Goal: Task Accomplishment & Management: Manage account settings

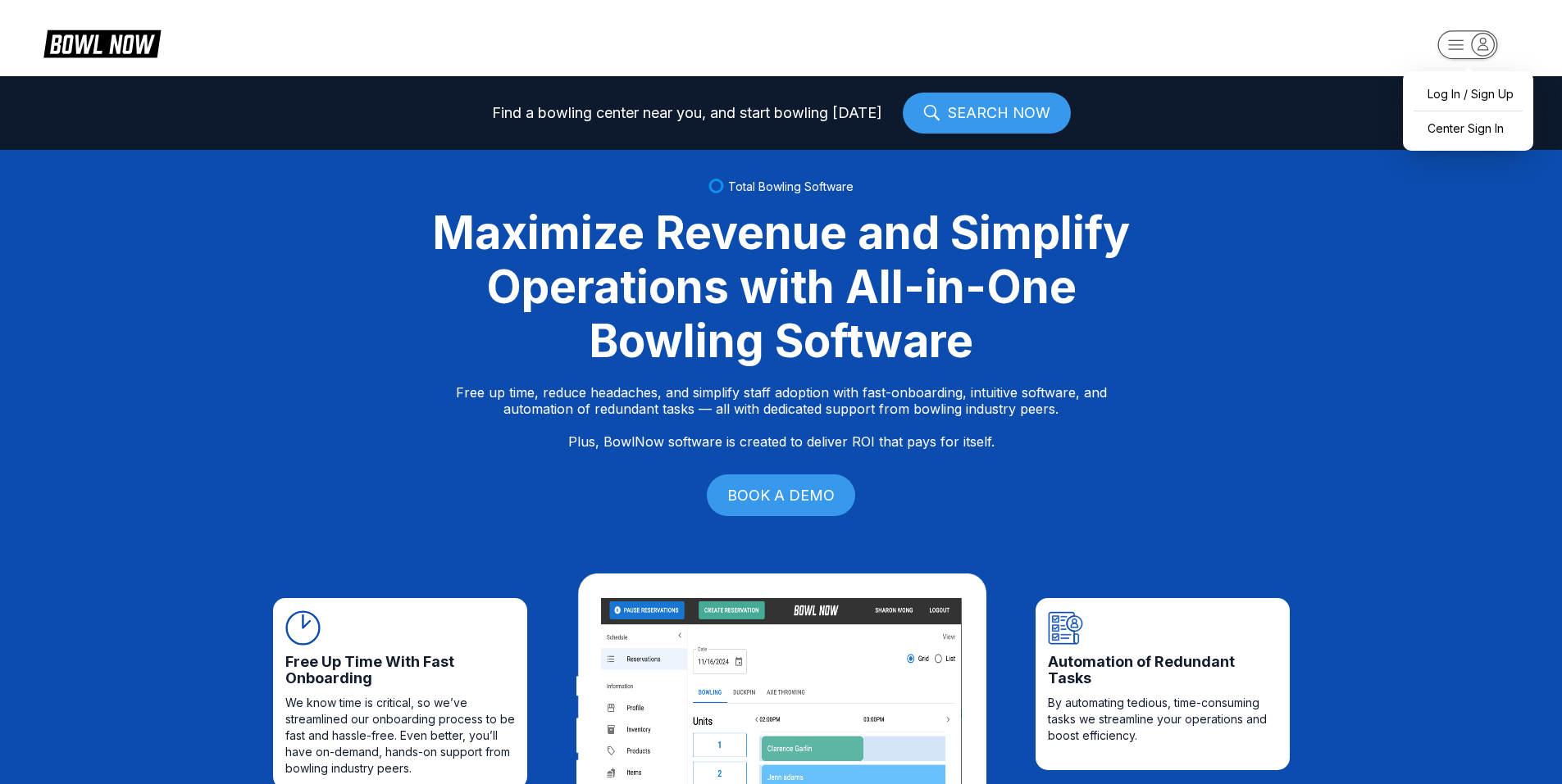
click at [1464, 41] on rect "button" at bounding box center [1467, 45] width 60 height 29
click at [1447, 124] on div "Center Sign In" at bounding box center [1468, 128] width 114 height 29
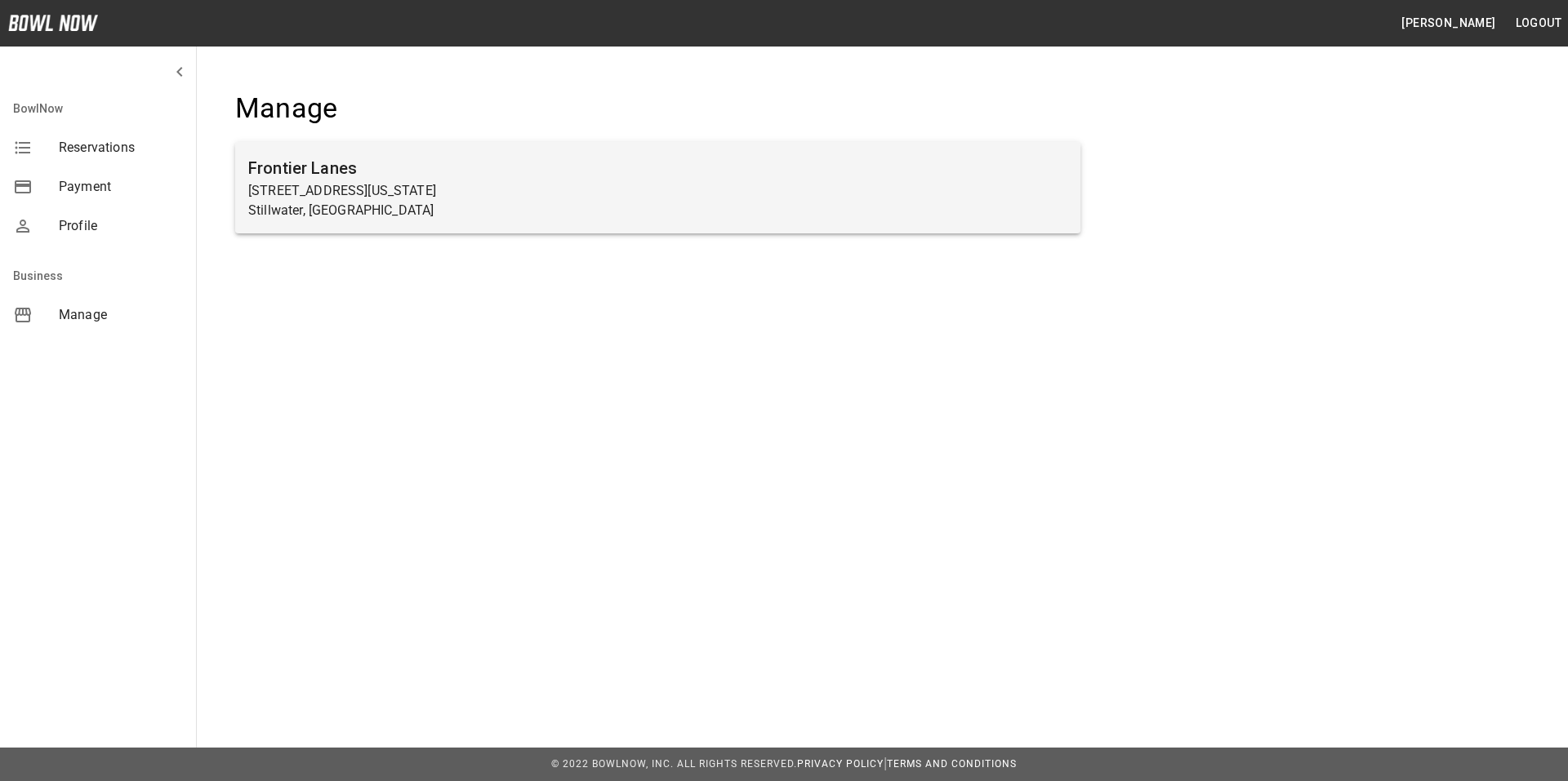
click at [322, 185] on p "3524 North Washington Street" at bounding box center [657, 191] width 819 height 19
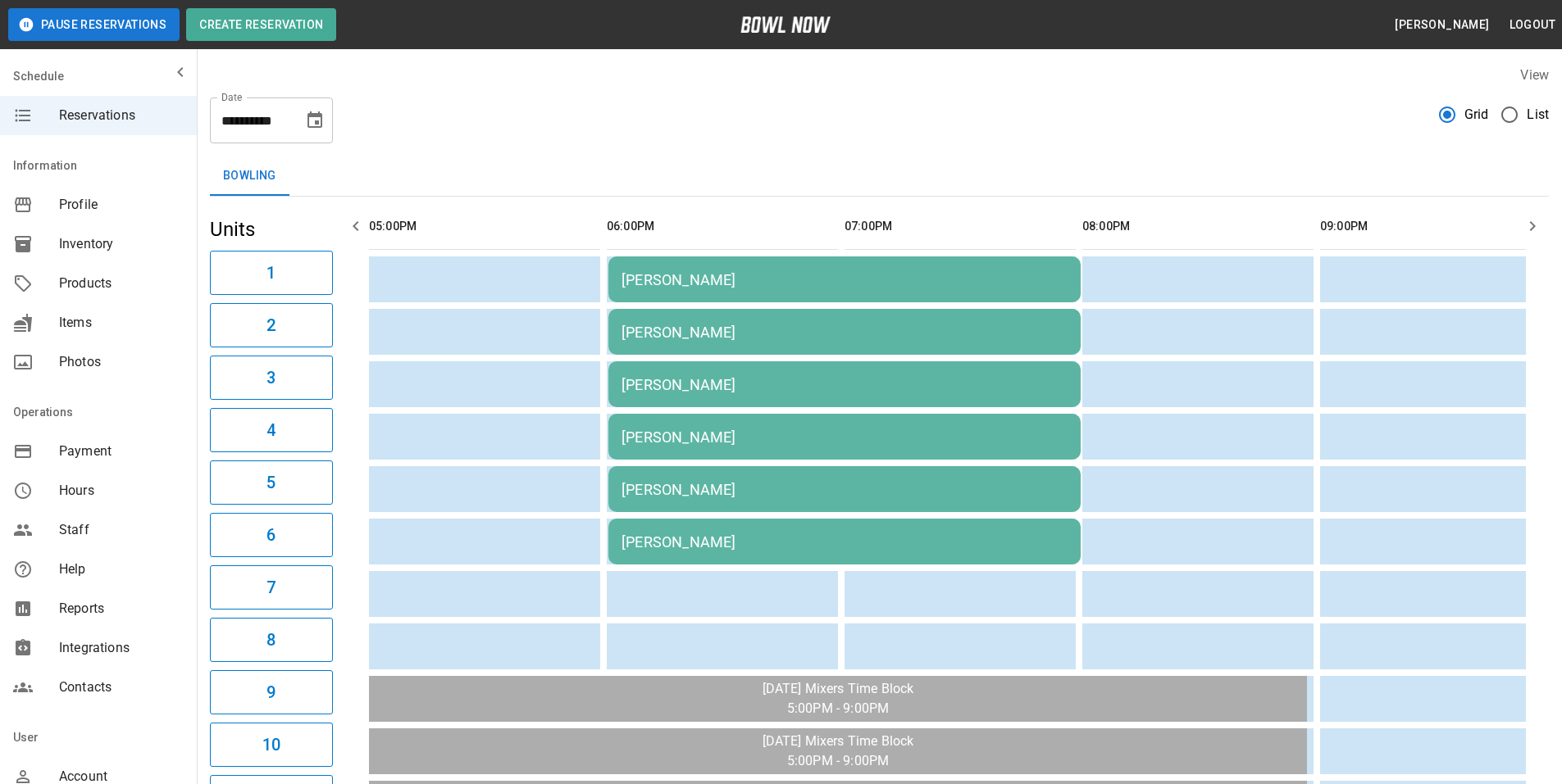
click at [82, 451] on span "Payment" at bounding box center [120, 451] width 124 height 19
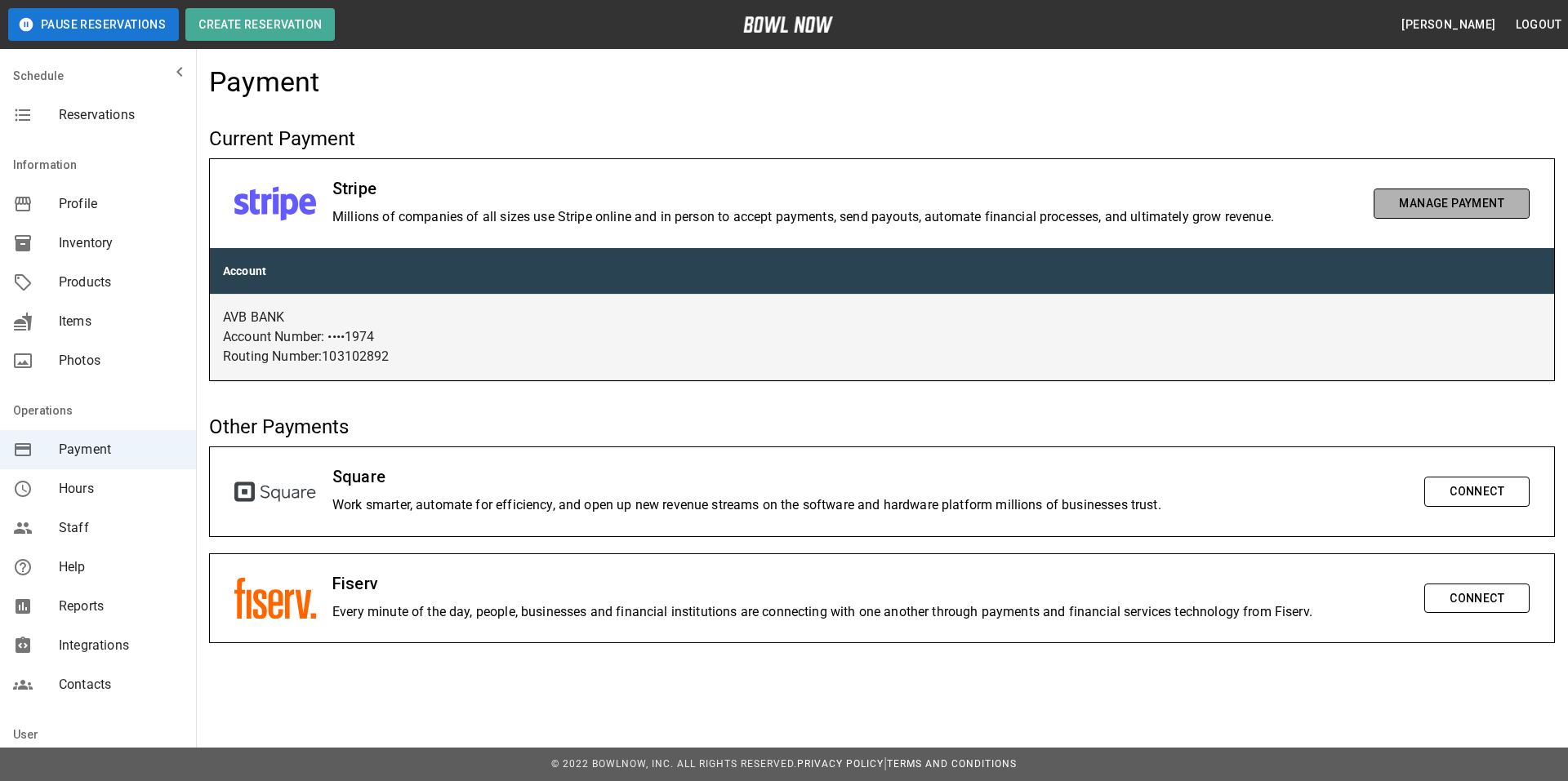
click at [1460, 207] on button "Manage Payment" at bounding box center [1451, 204] width 156 height 31
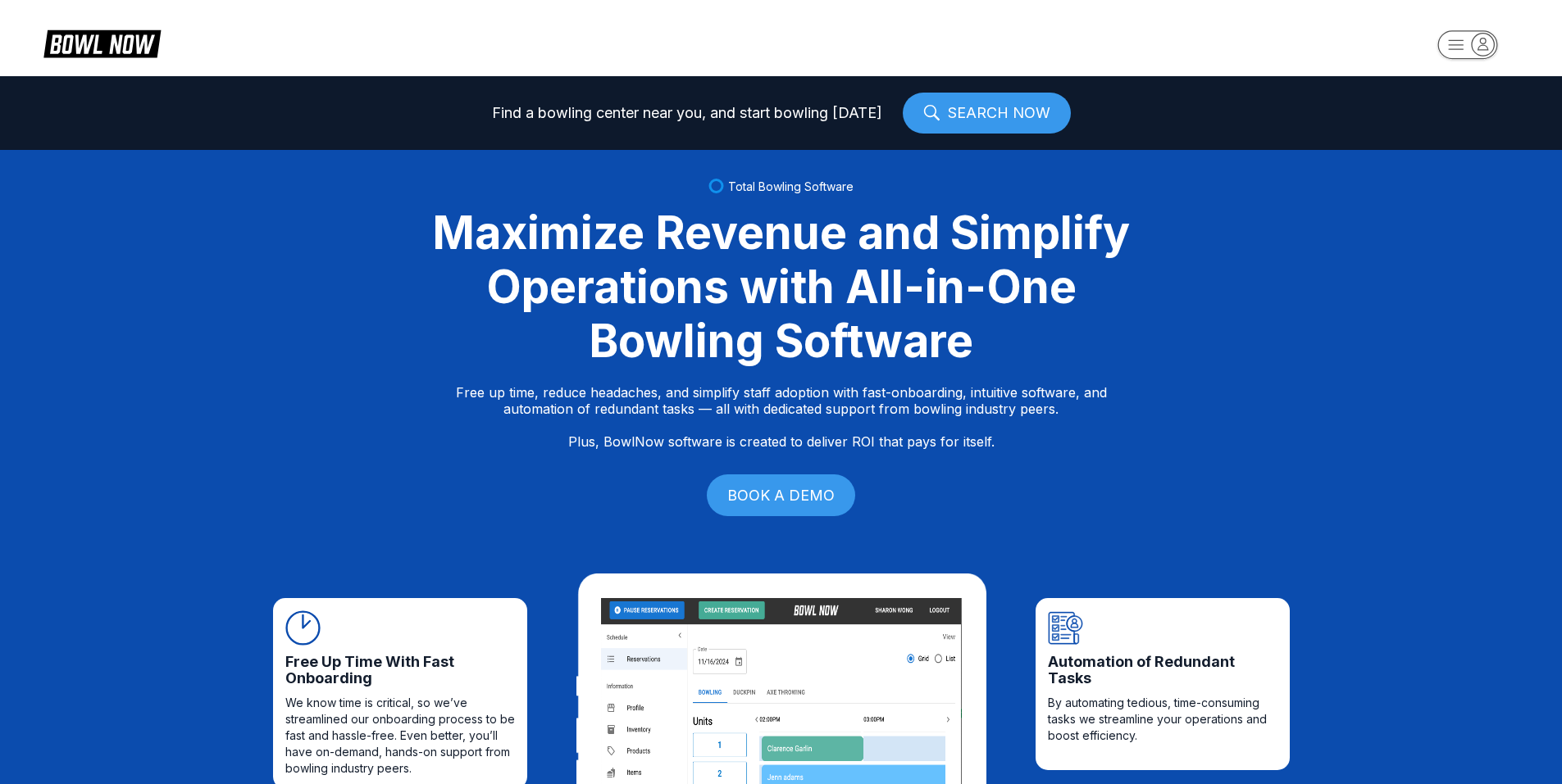
click at [1478, 34] on icon "button" at bounding box center [1482, 43] width 22 height 22
click at [1442, 129] on div "Center Sign In" at bounding box center [1468, 128] width 114 height 29
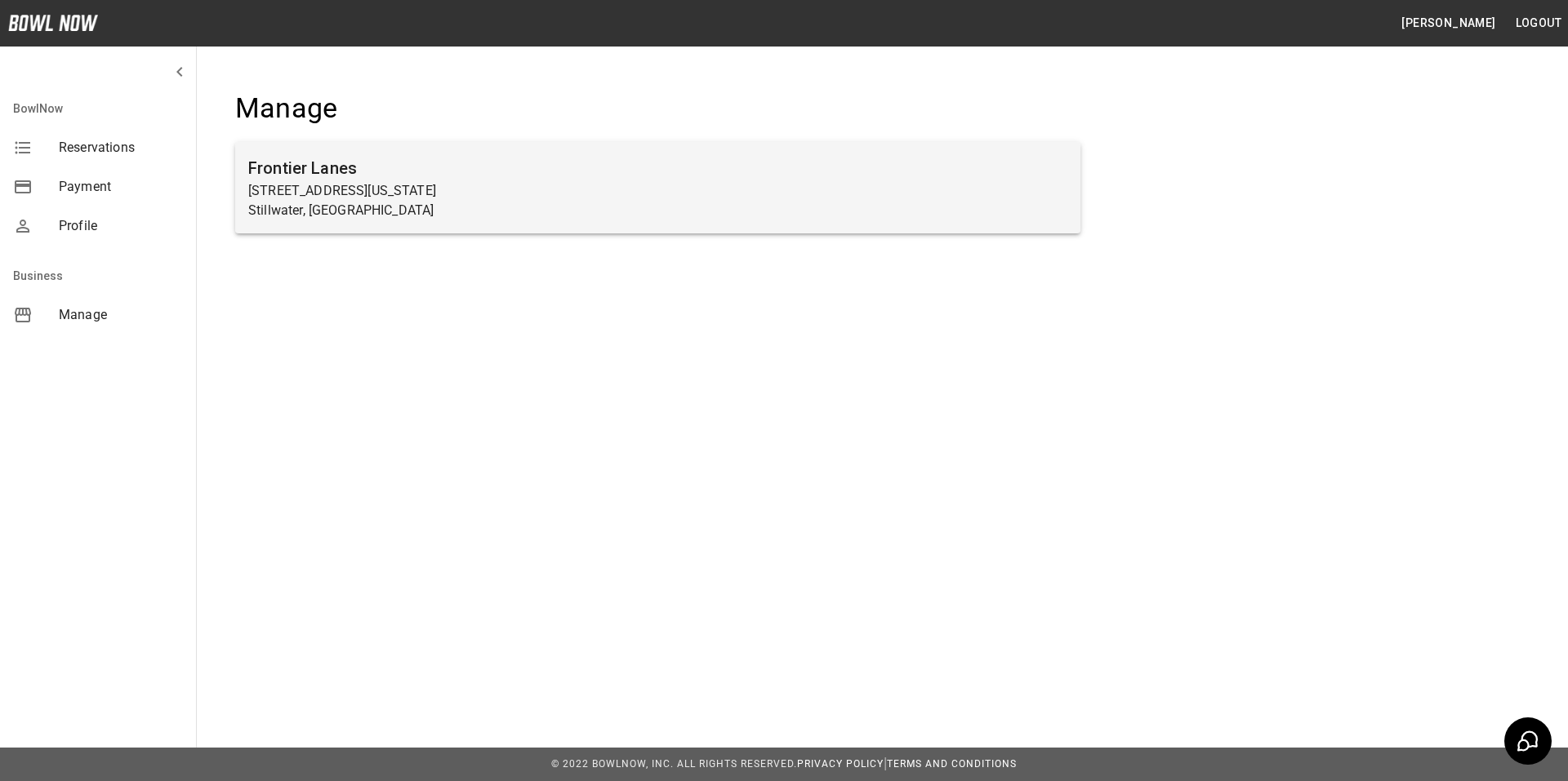
click at [300, 183] on p "3524 North Washington Street" at bounding box center [657, 191] width 819 height 19
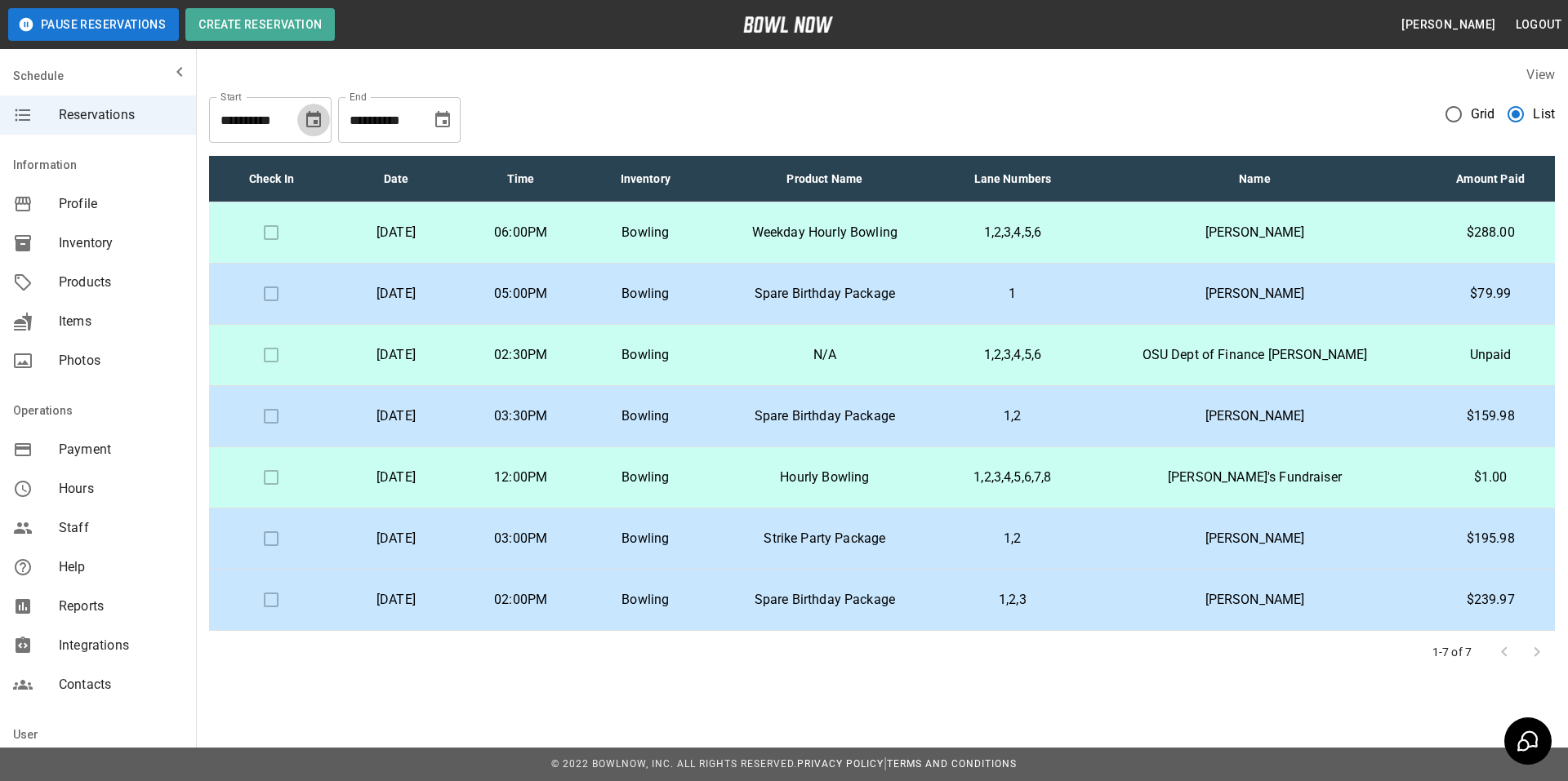
click at [309, 121] on icon "Choose date, selected date is Aug 25, 2025" at bounding box center [313, 120] width 19 height 19
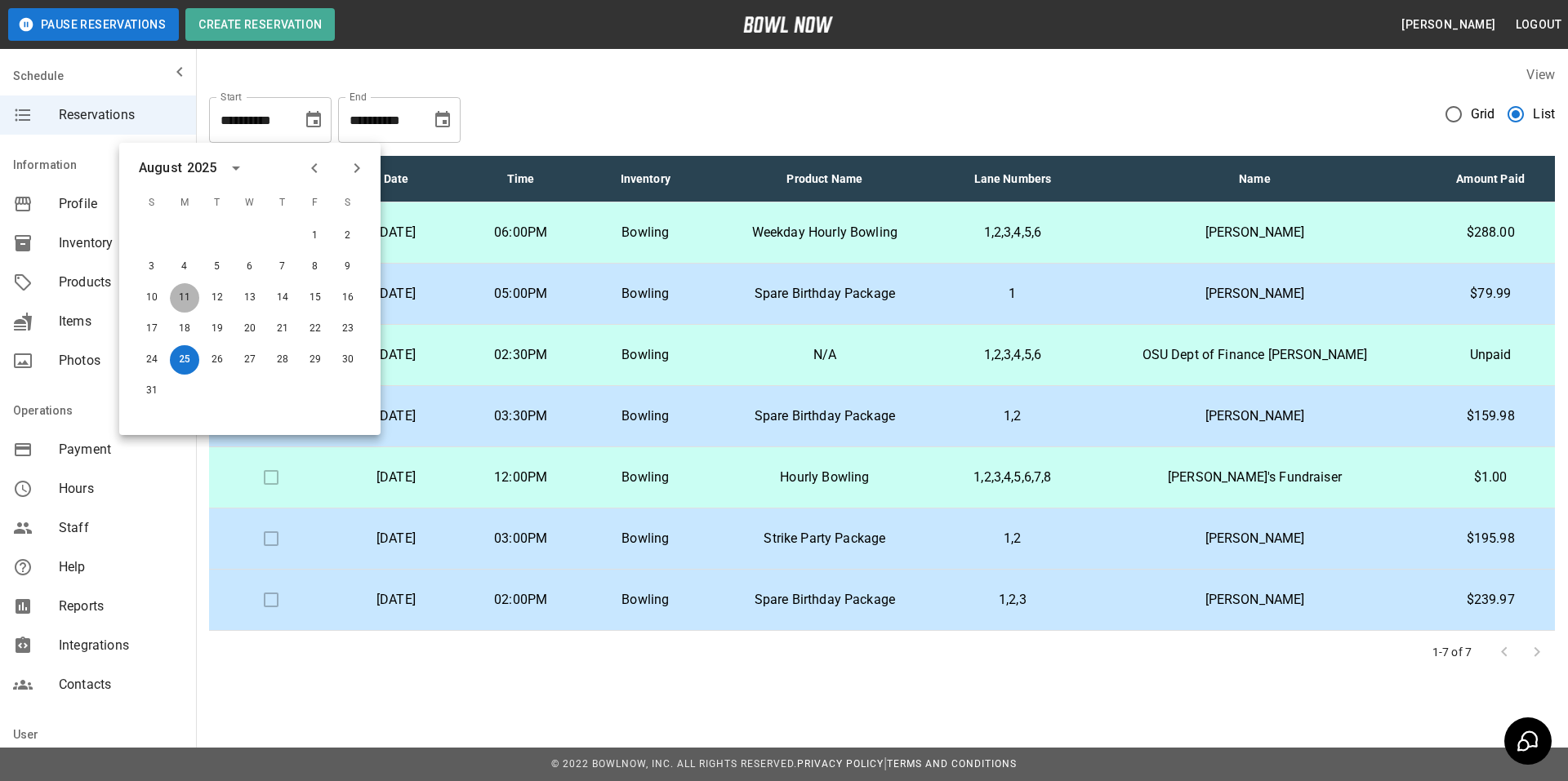
click at [180, 292] on button "11" at bounding box center [184, 298] width 30 height 30
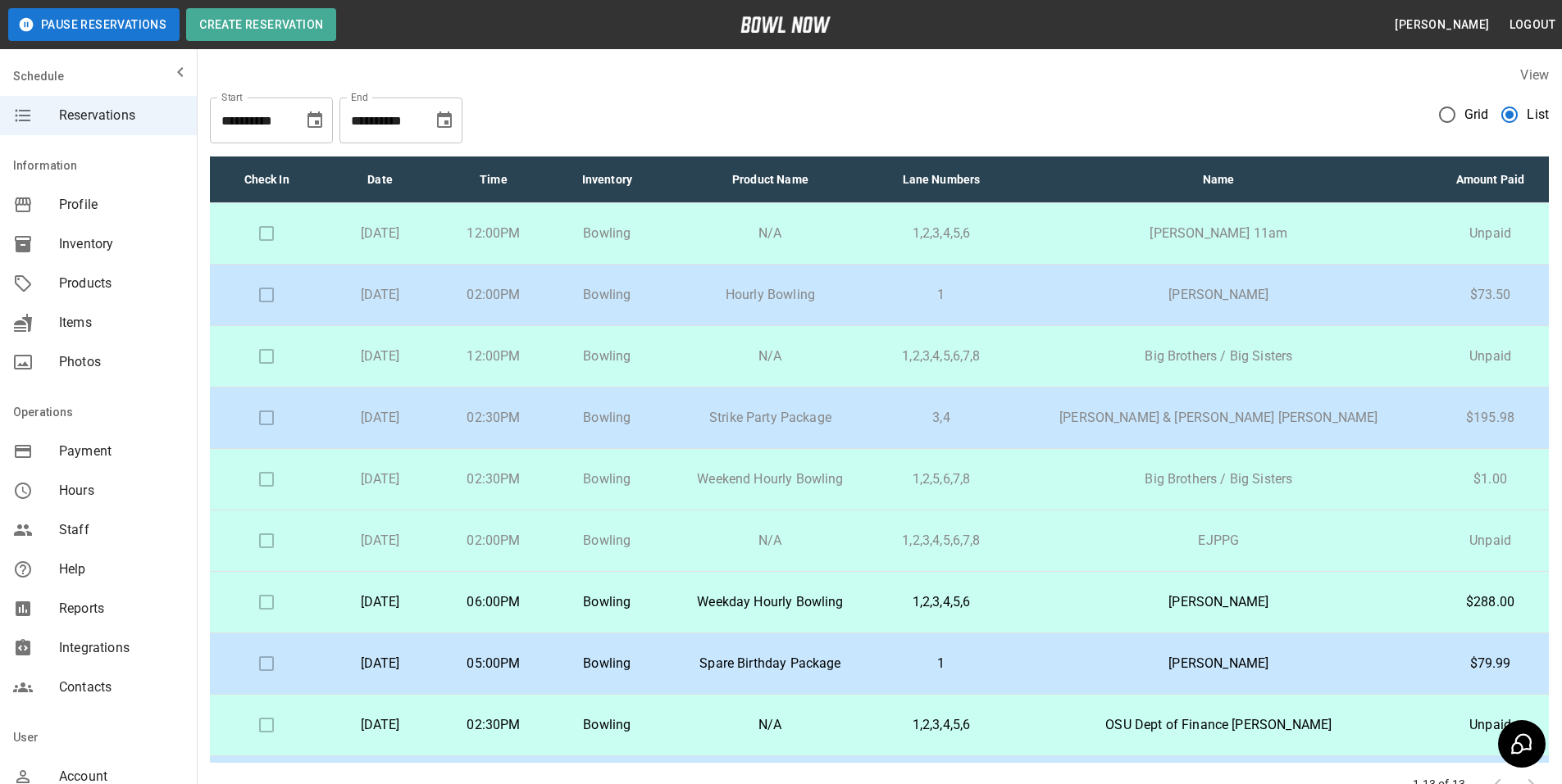
click at [1242, 423] on p "[PERSON_NAME] & [PERSON_NAME] [PERSON_NAME]" at bounding box center [1218, 417] width 399 height 19
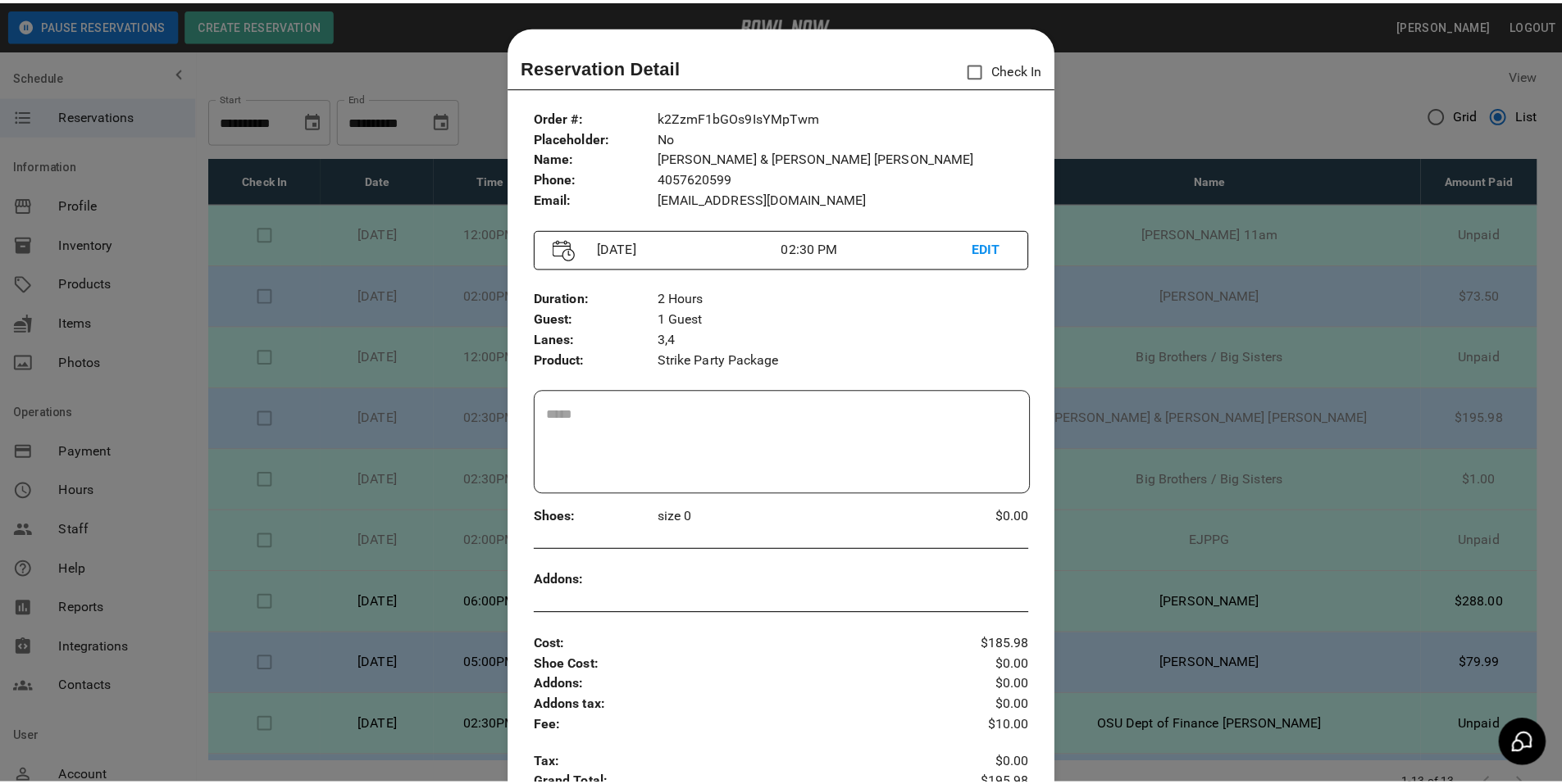
scroll to position [26, 0]
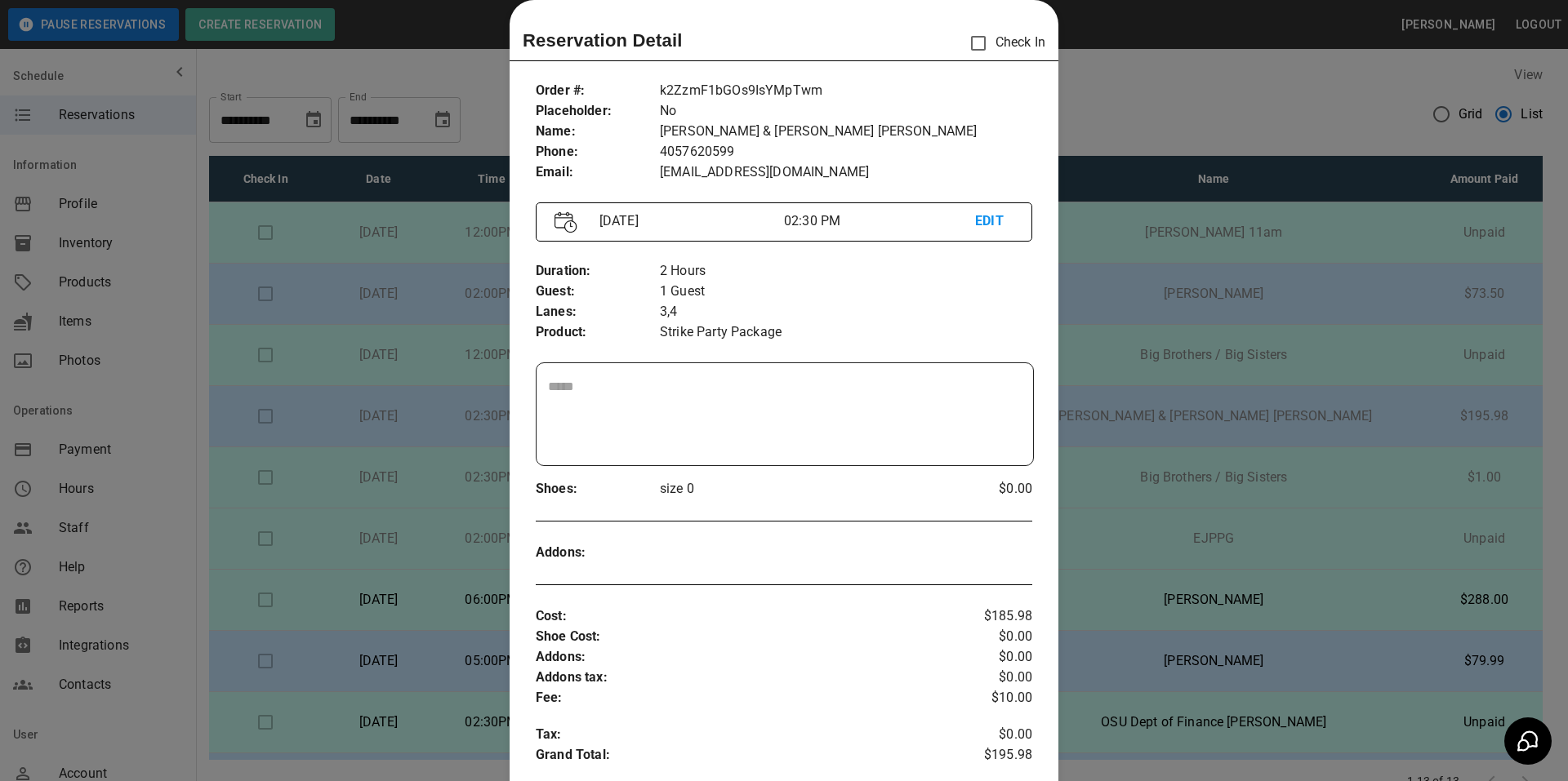
click at [1155, 87] on div at bounding box center [784, 390] width 1568 height 781
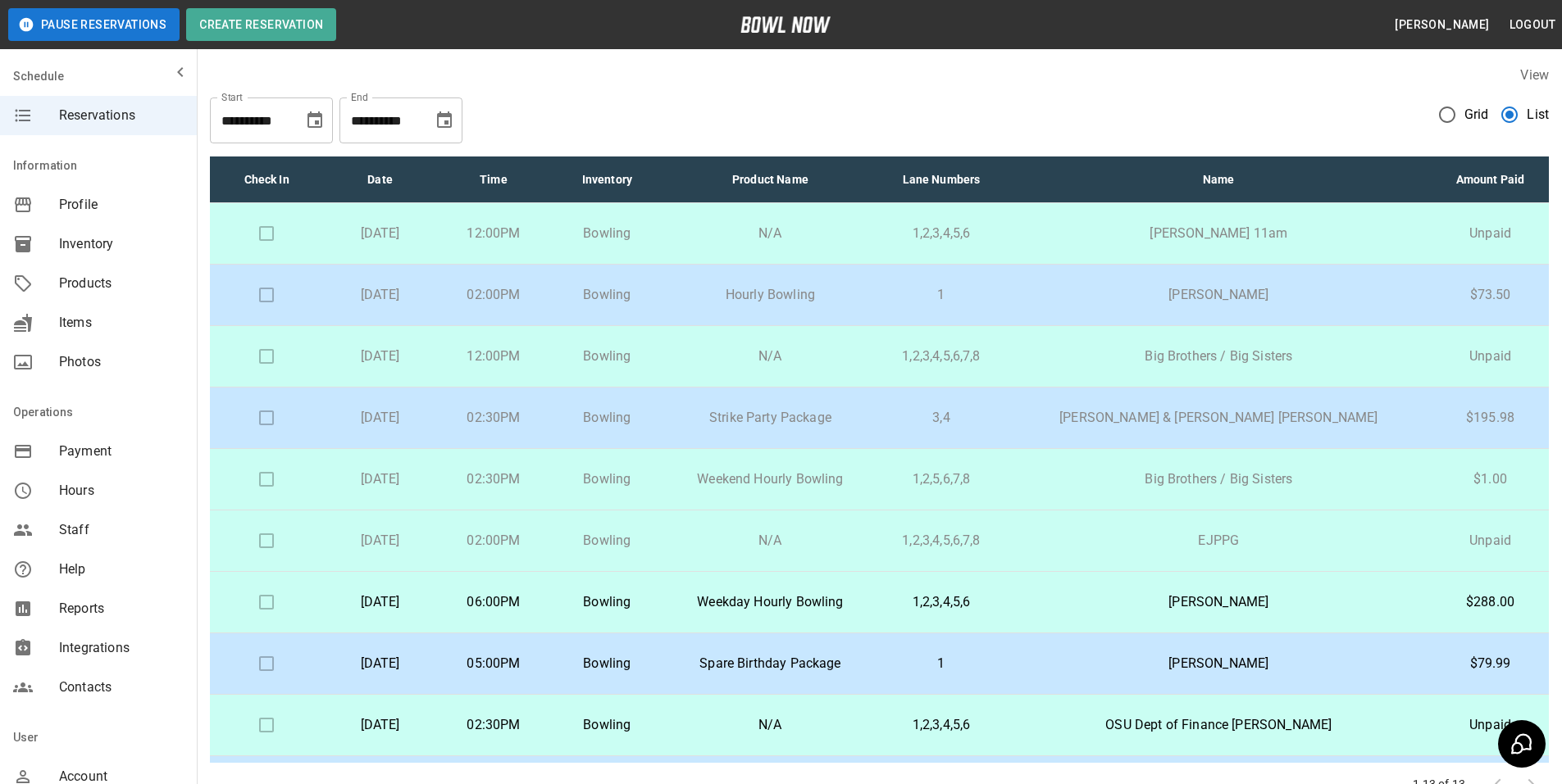
click at [321, 108] on button "Choose date, selected date is Aug 10, 2025" at bounding box center [315, 120] width 33 height 33
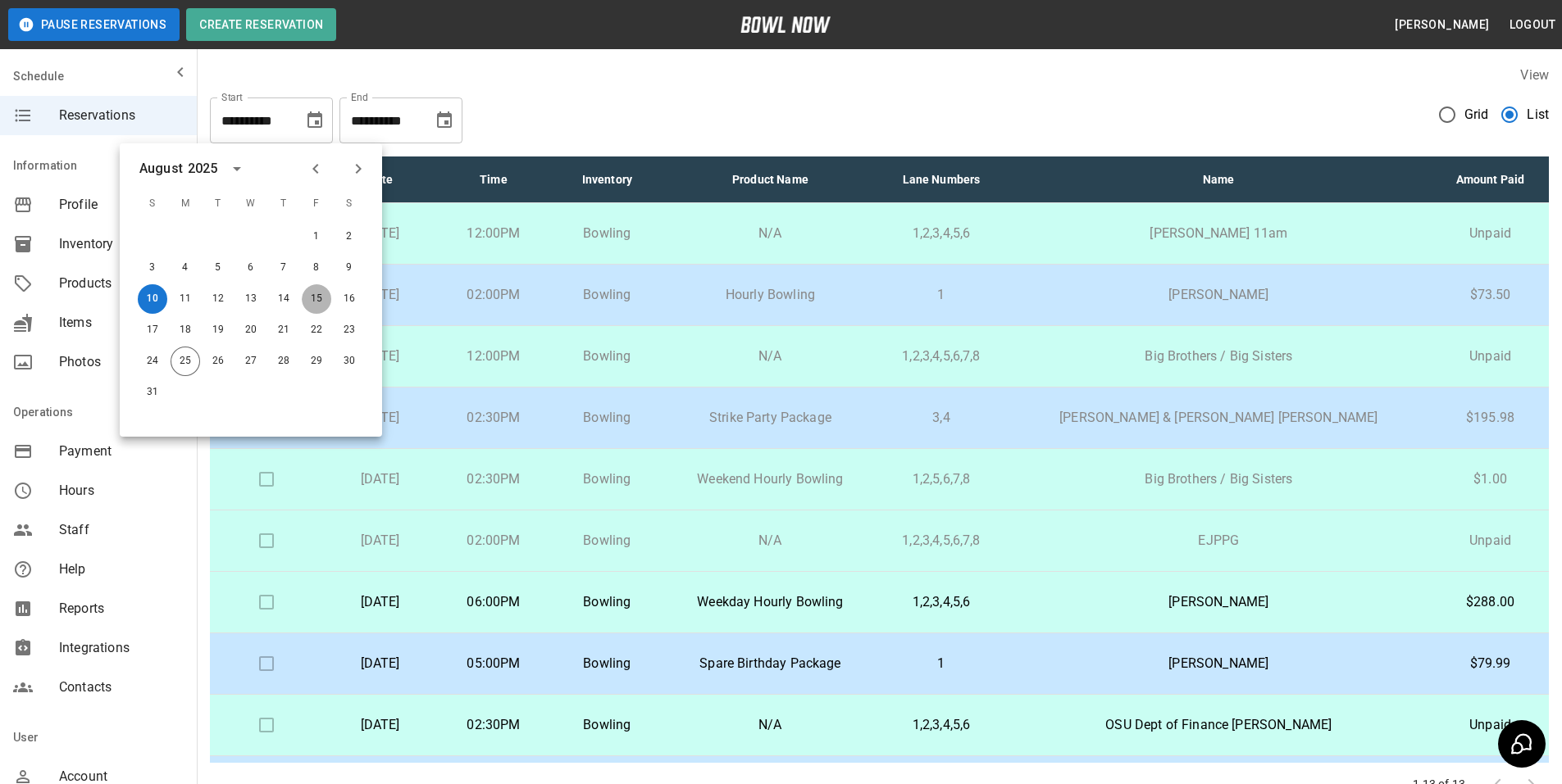
click at [318, 295] on button "15" at bounding box center [316, 299] width 30 height 30
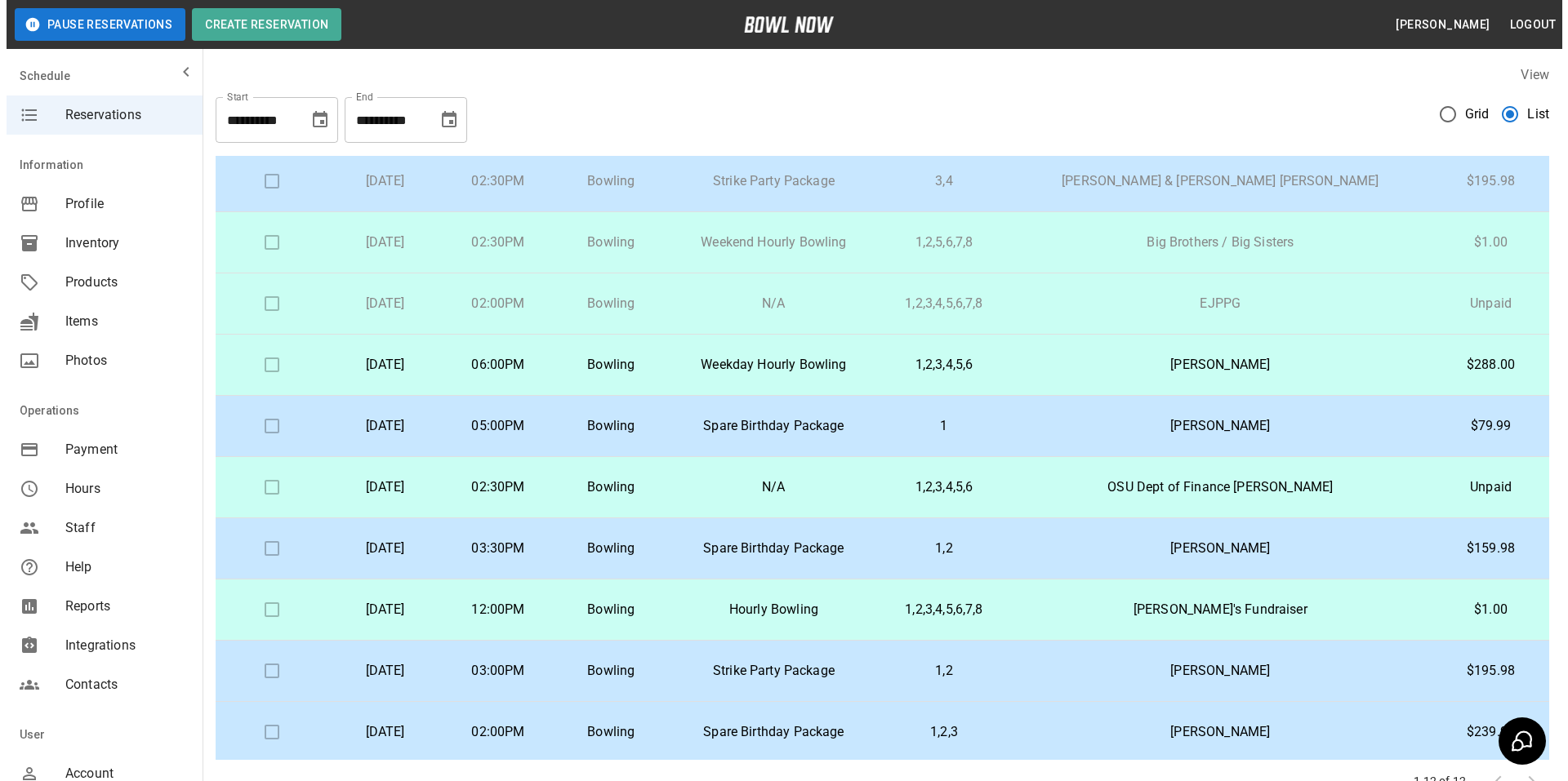
scroll to position [177, 0]
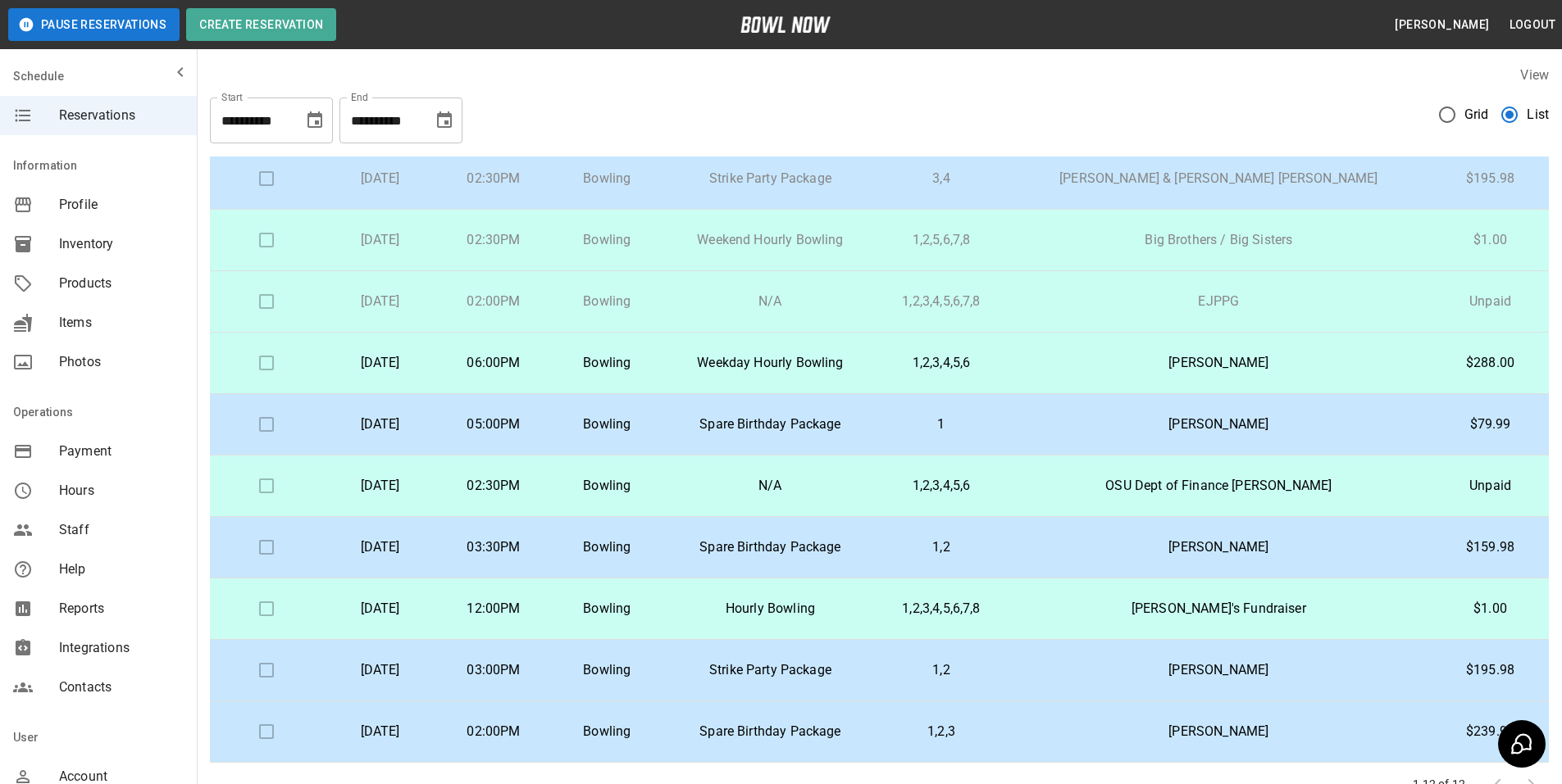
click at [1190, 669] on p "Cynthia Holley" at bounding box center [1218, 670] width 399 height 19
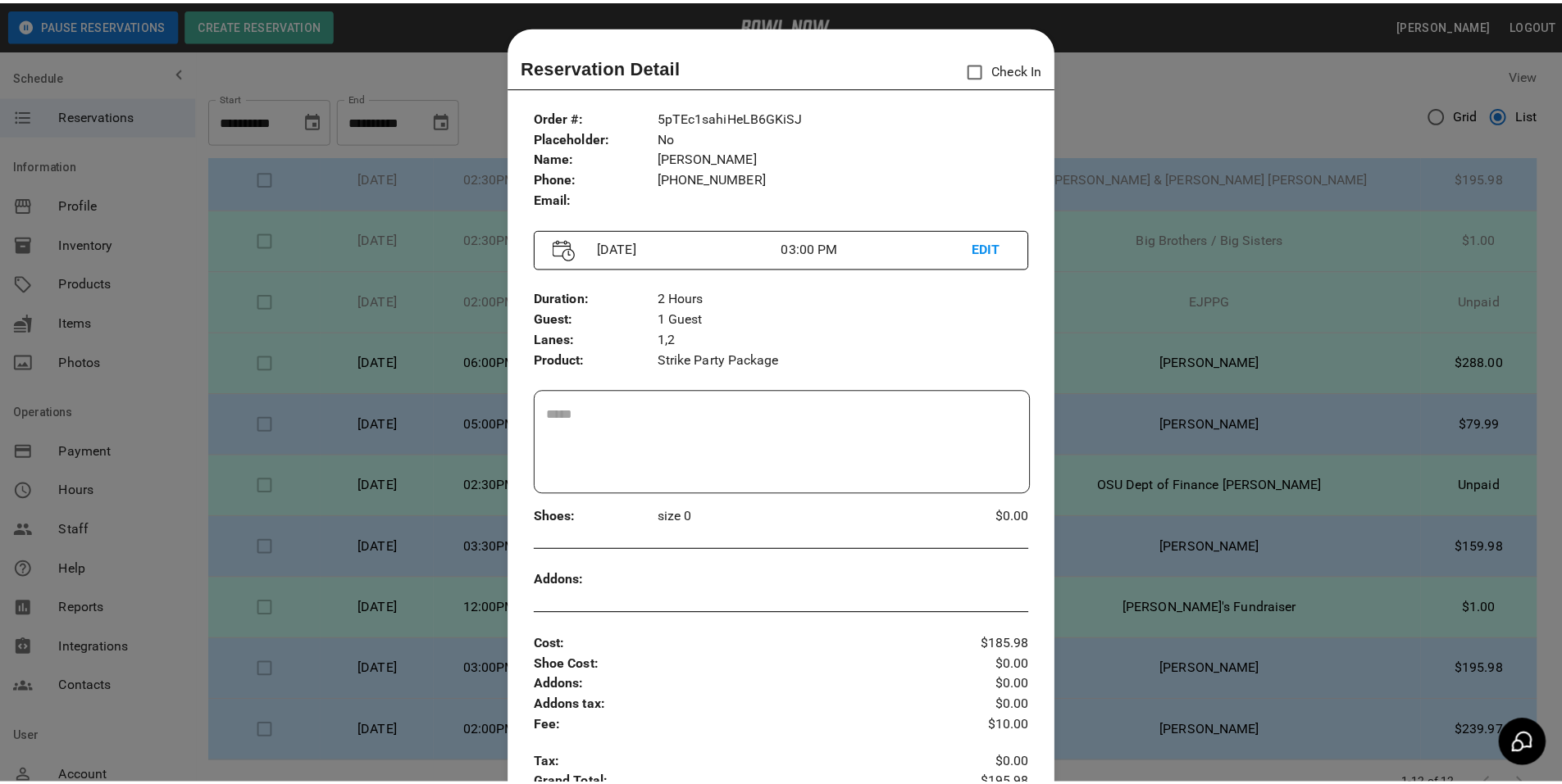
scroll to position [26, 0]
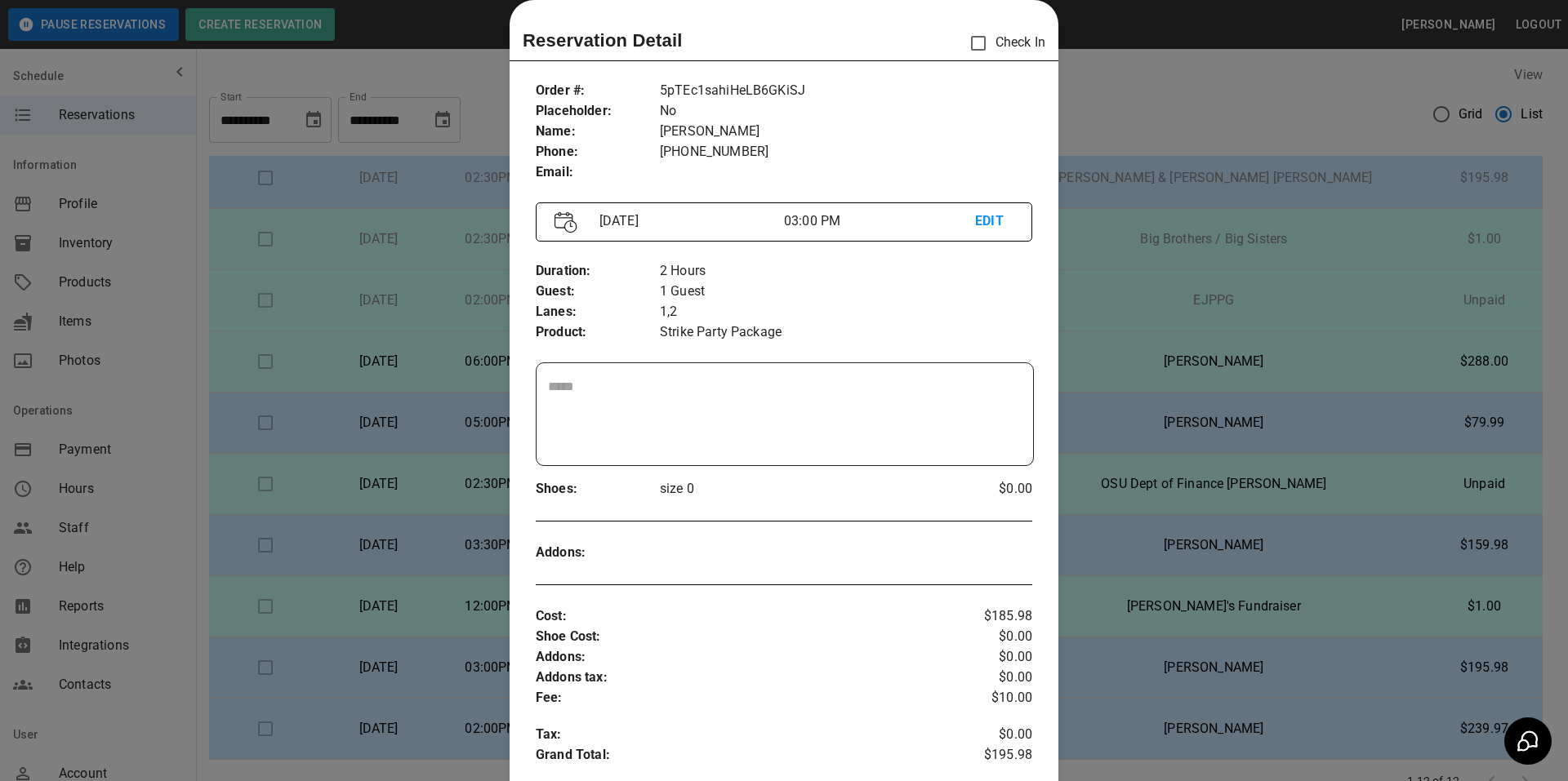
click at [1140, 291] on div at bounding box center [784, 390] width 1568 height 781
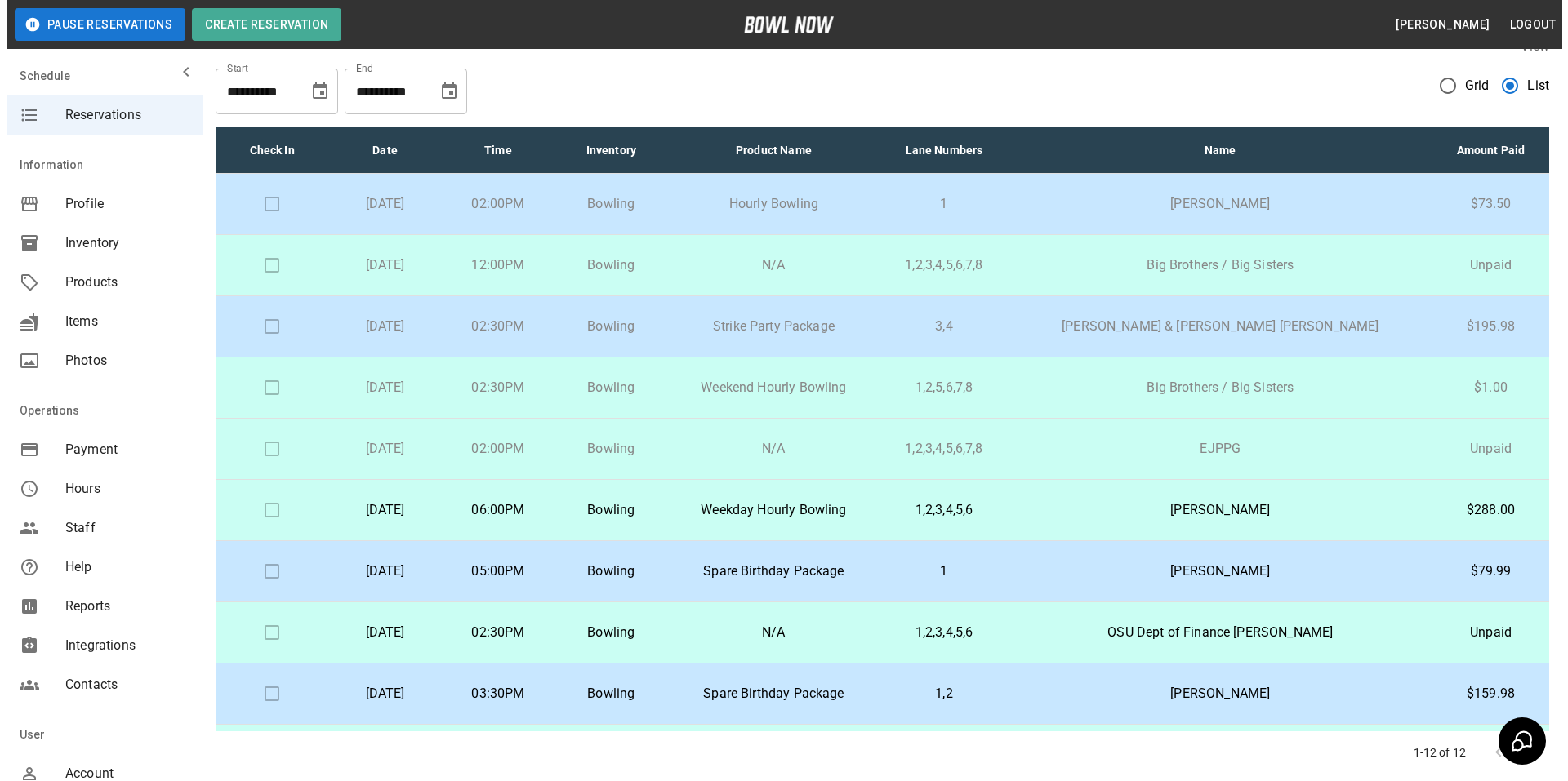
scroll to position [0, 0]
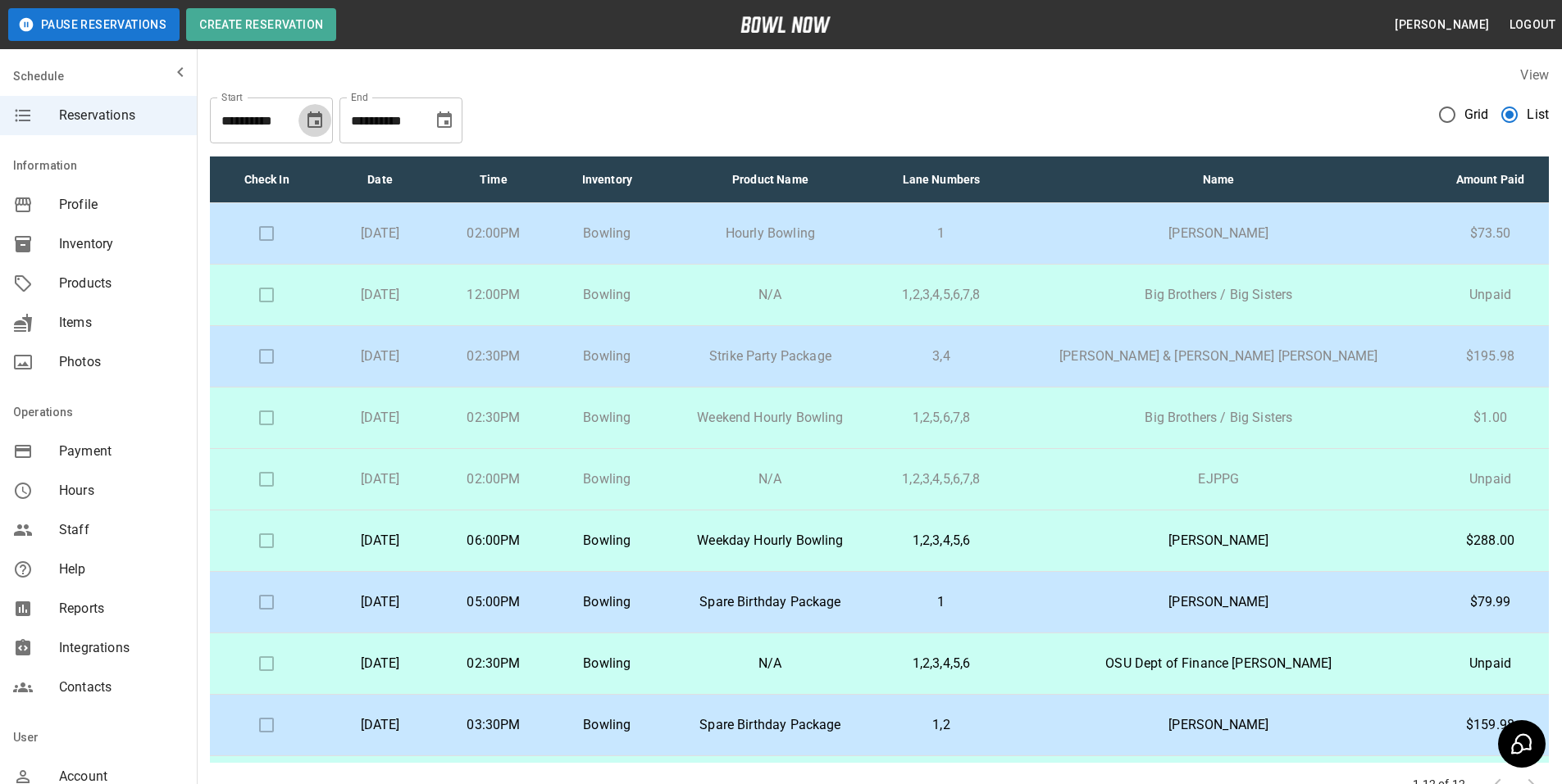
click at [311, 118] on icon "Choose date, selected date is Aug 15, 2025" at bounding box center [315, 120] width 19 height 19
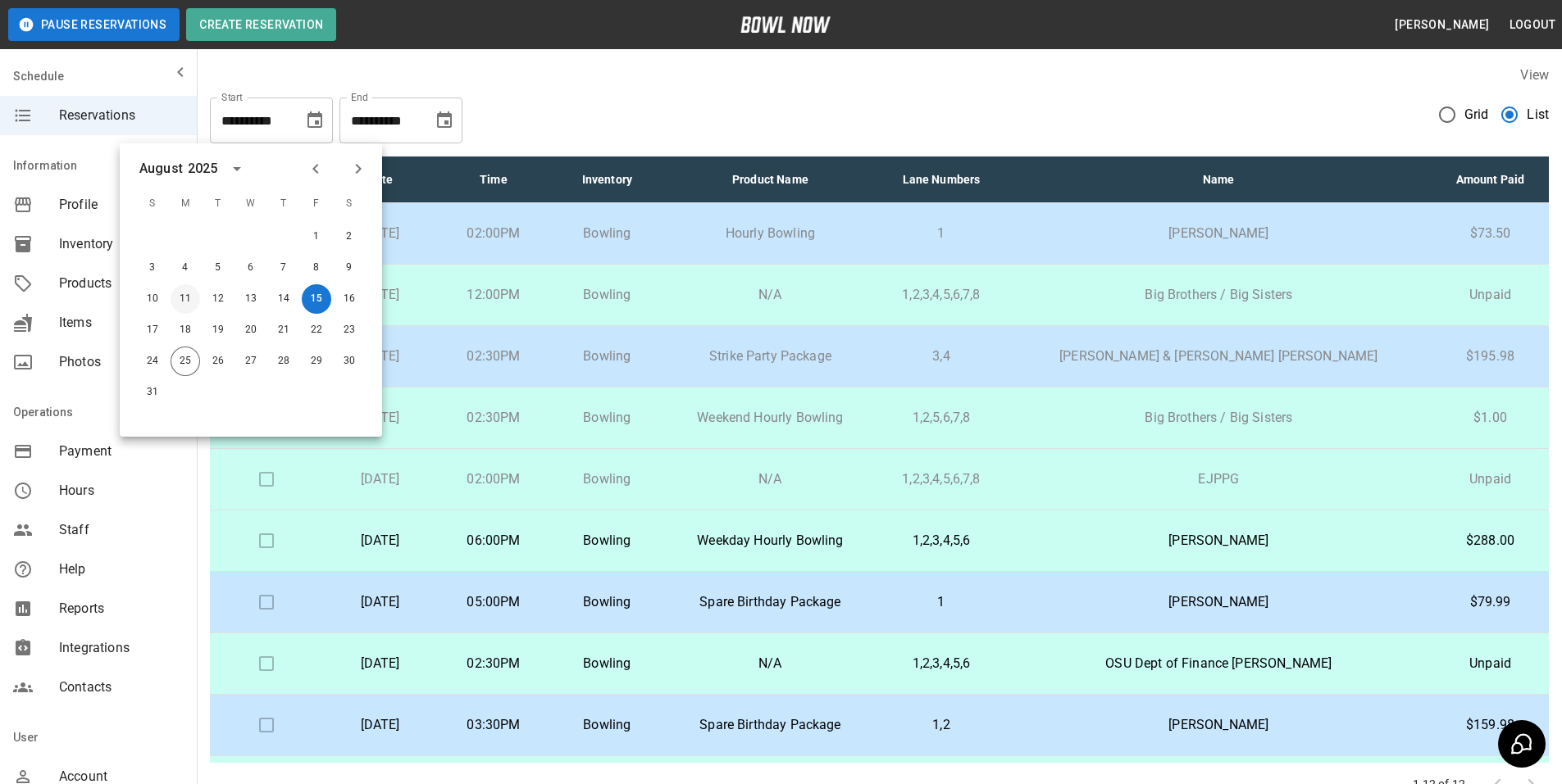
click at [174, 297] on button "11" at bounding box center [185, 299] width 30 height 30
type input "**********"
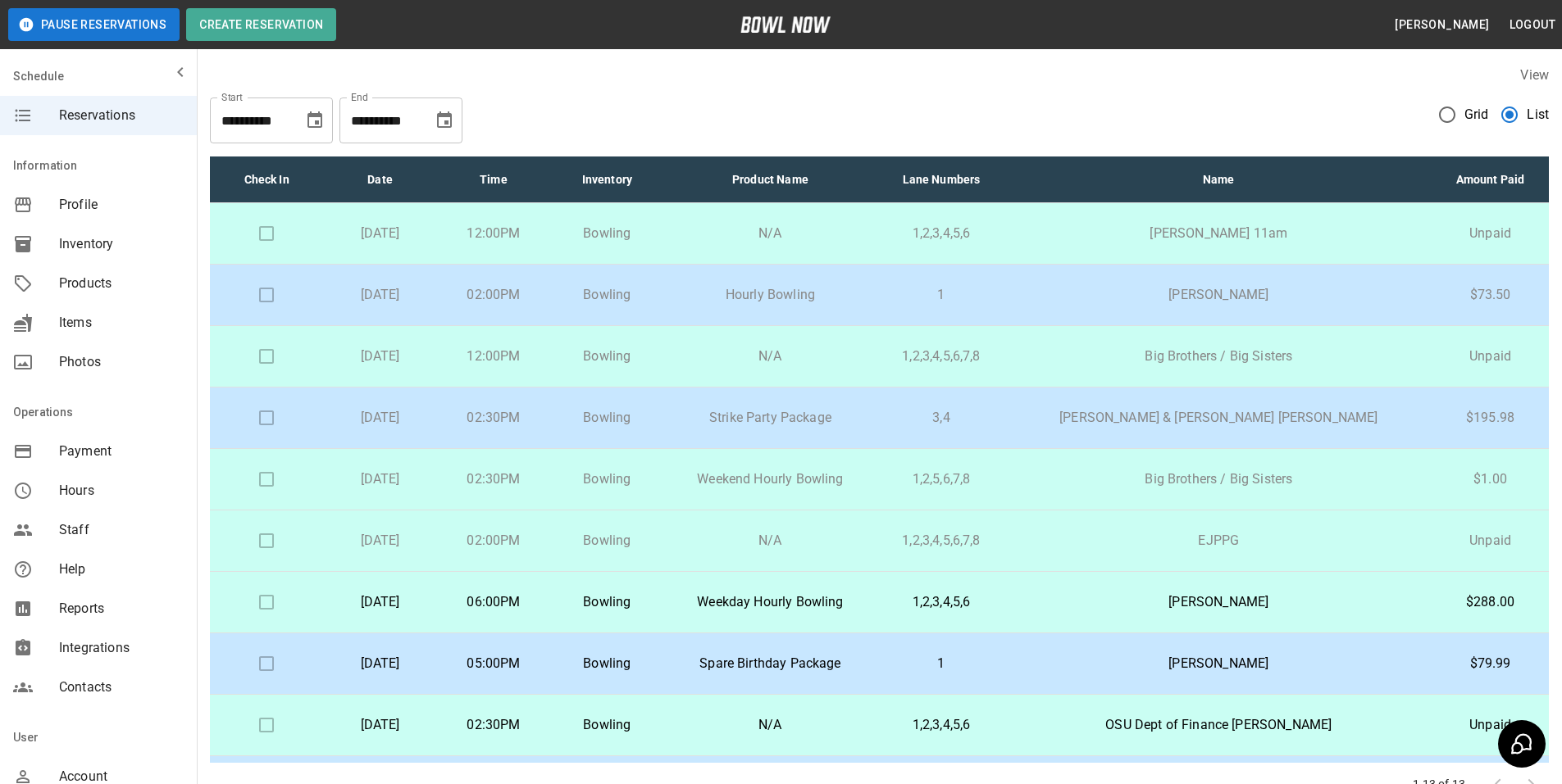
click at [1301, 300] on p "Kit Gurin" at bounding box center [1218, 294] width 399 height 19
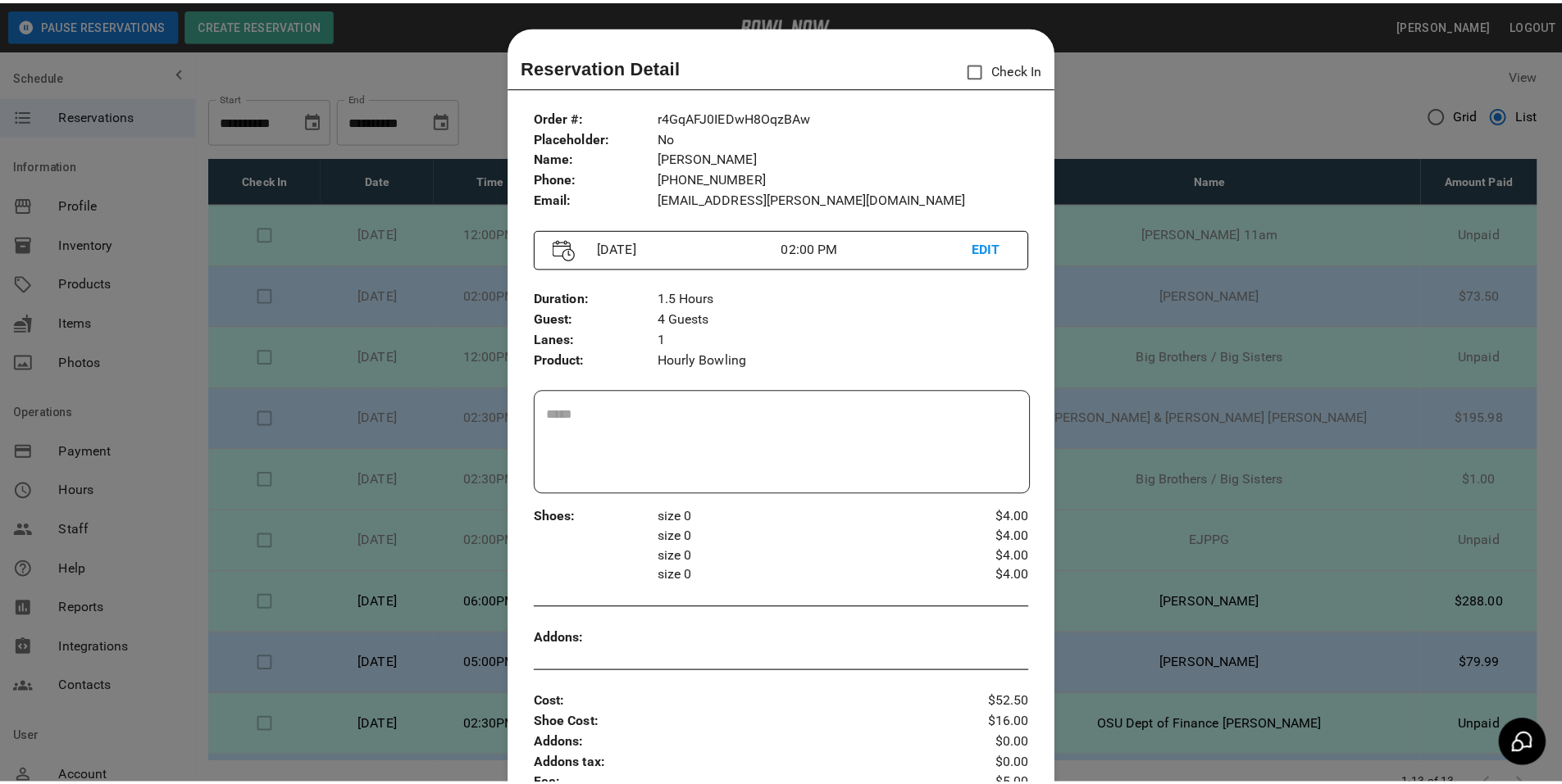
scroll to position [26, 0]
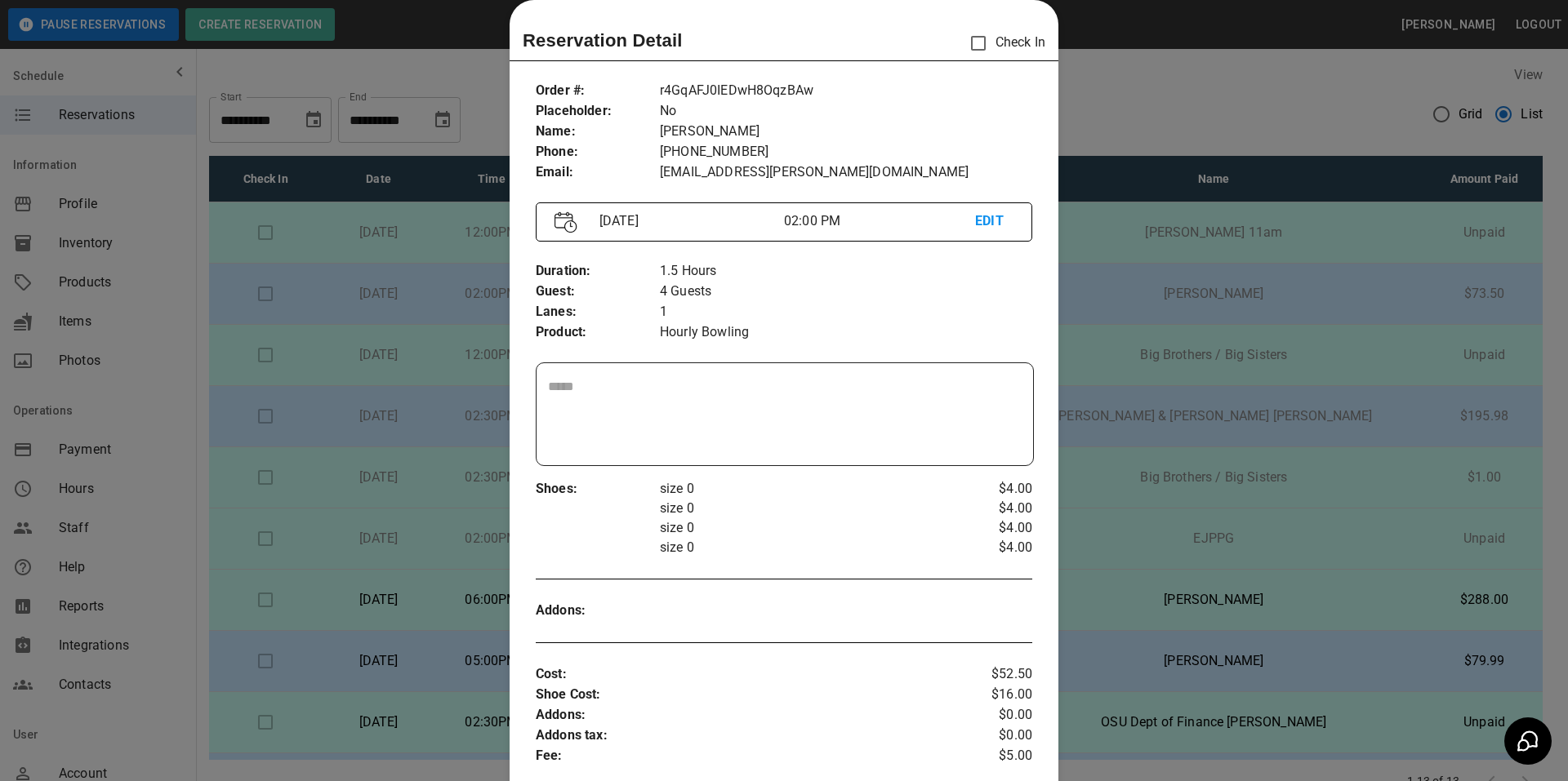
click at [1144, 319] on div at bounding box center [784, 390] width 1568 height 781
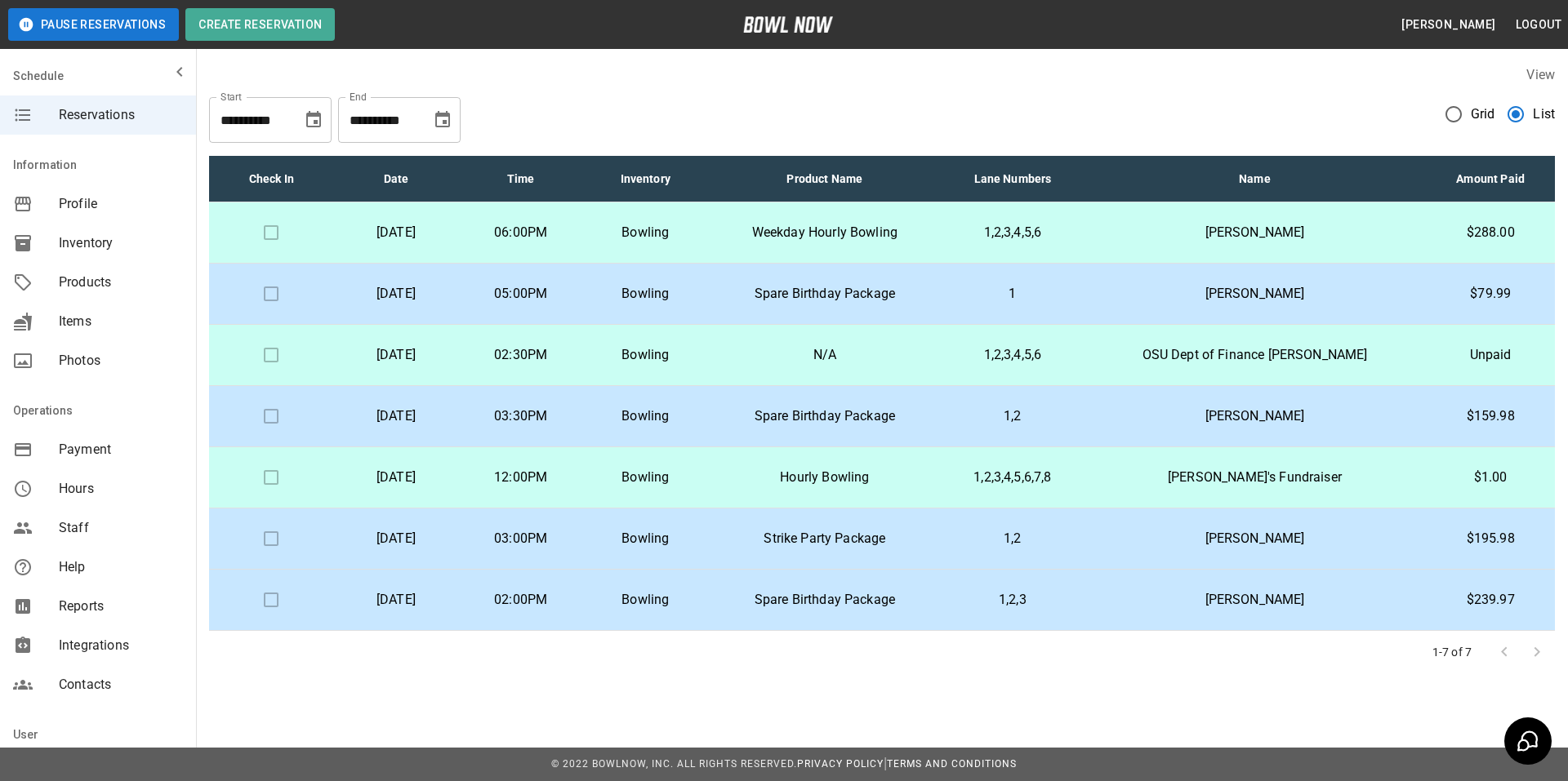
click at [316, 124] on icon "Choose date, selected date is Aug 25, 2025" at bounding box center [312, 119] width 14 height 16
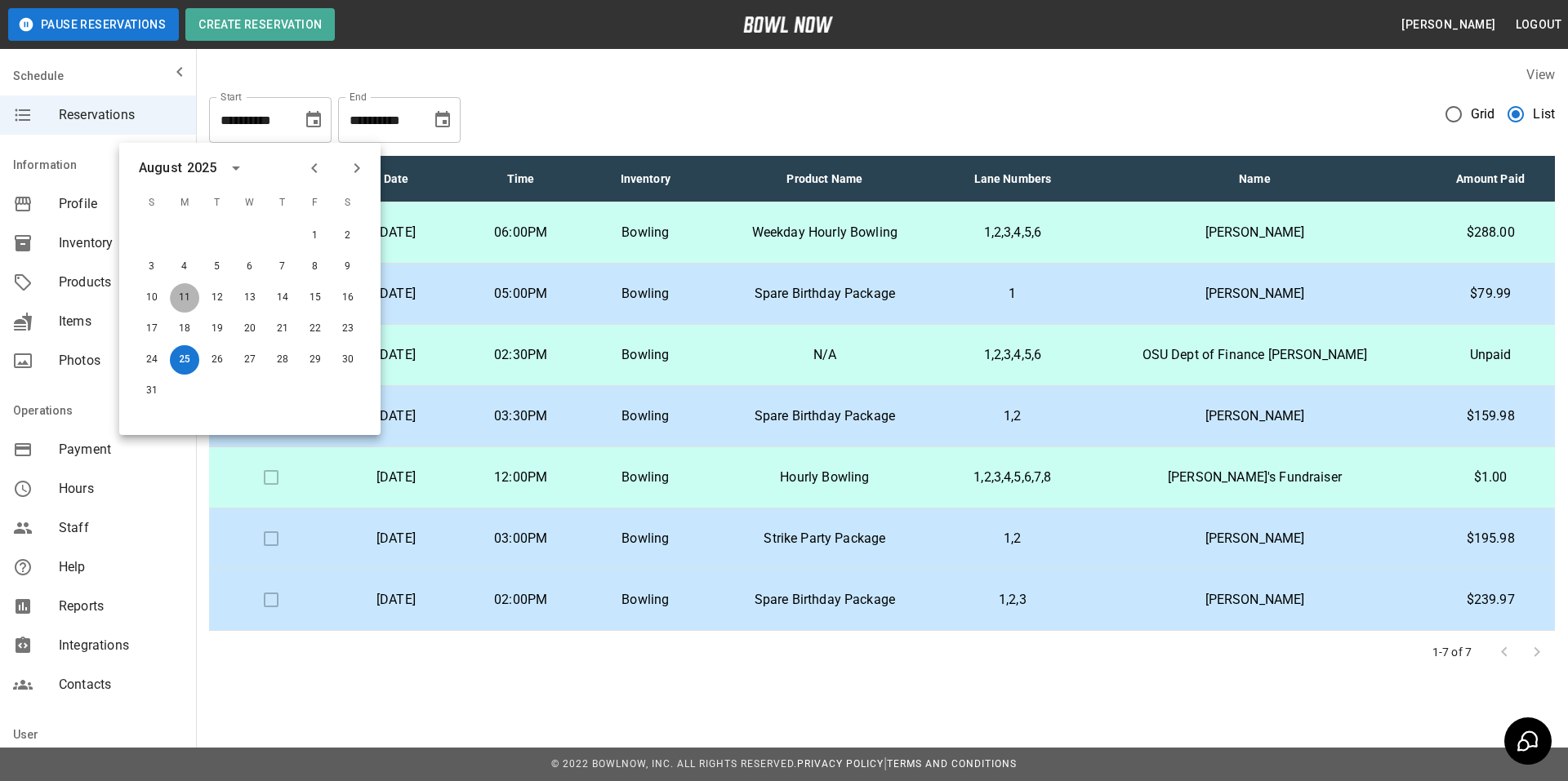
click at [180, 294] on button "11" at bounding box center [184, 298] width 30 height 30
type input "**********"
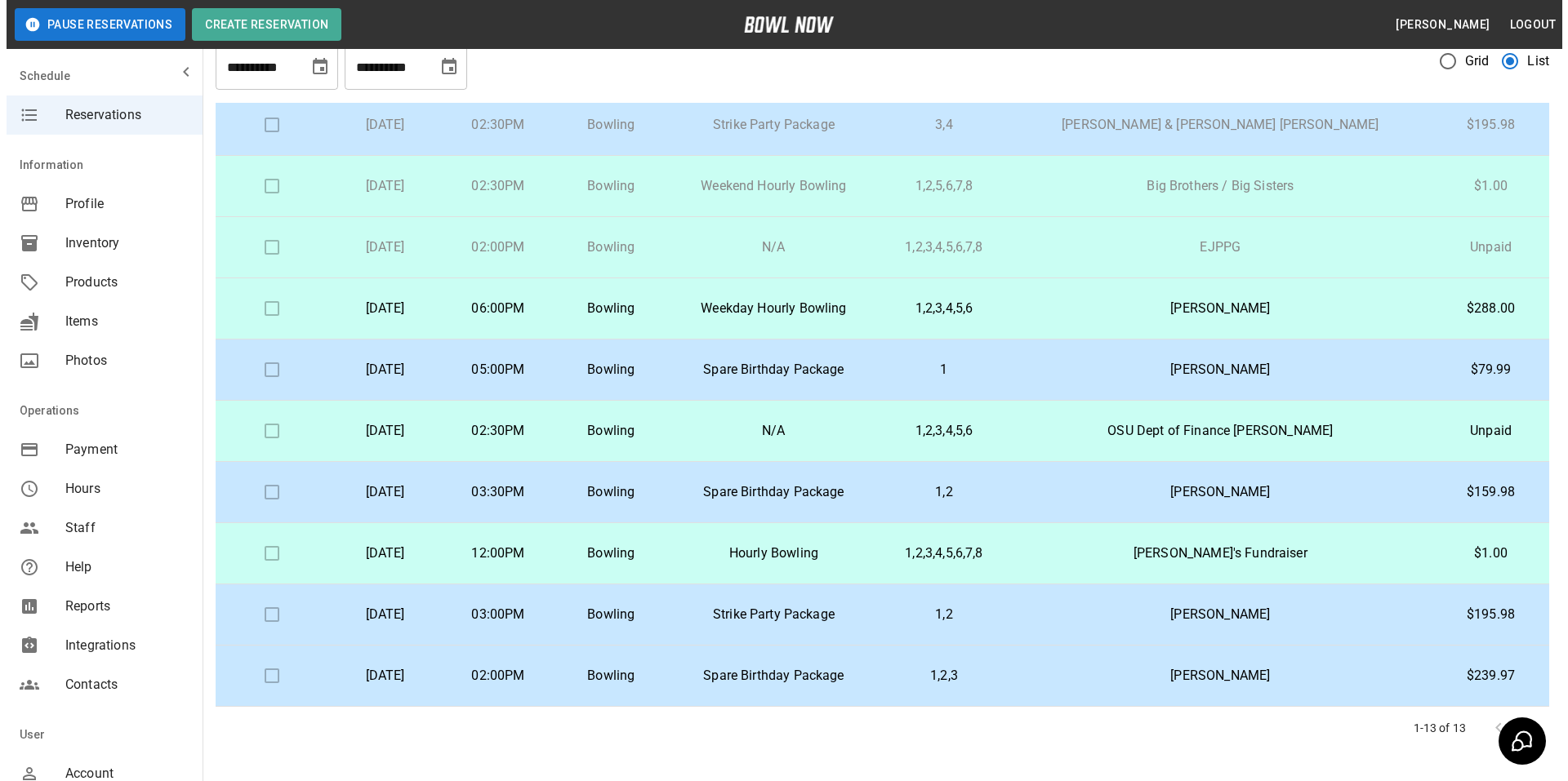
scroll to position [81, 0]
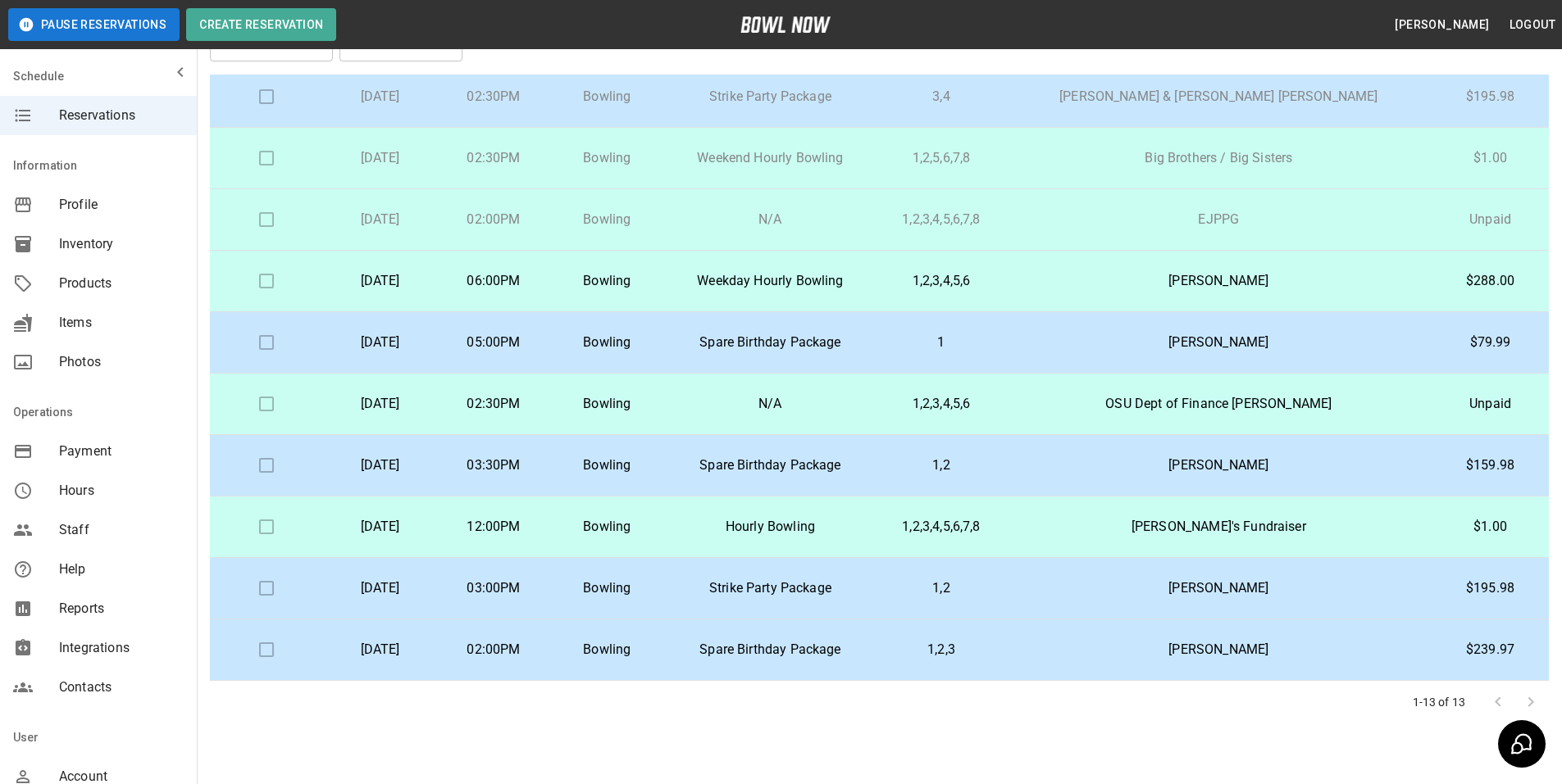
click at [1120, 463] on td "Kaylee Higbee" at bounding box center [1218, 466] width 425 height 62
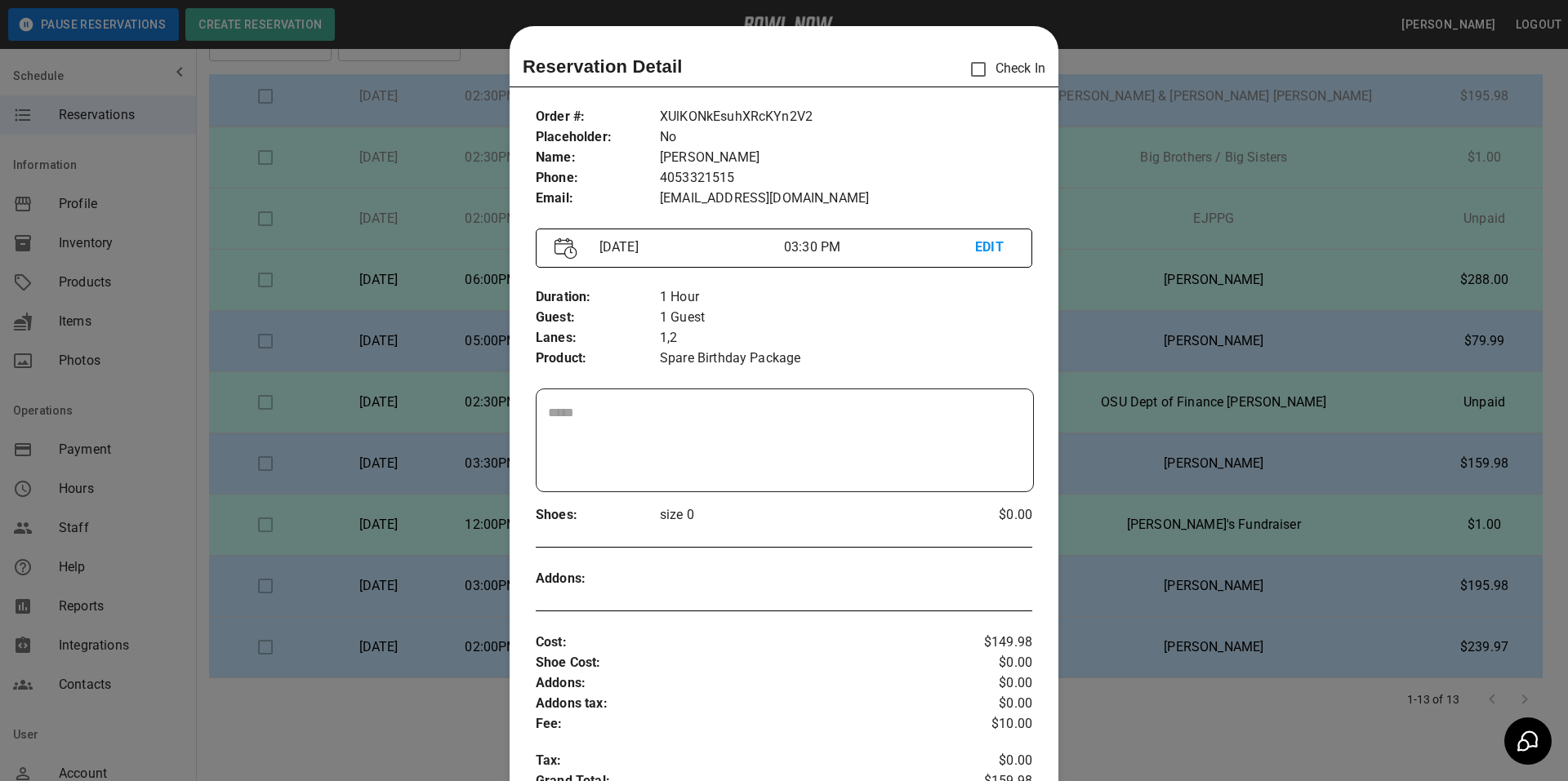
scroll to position [26, 0]
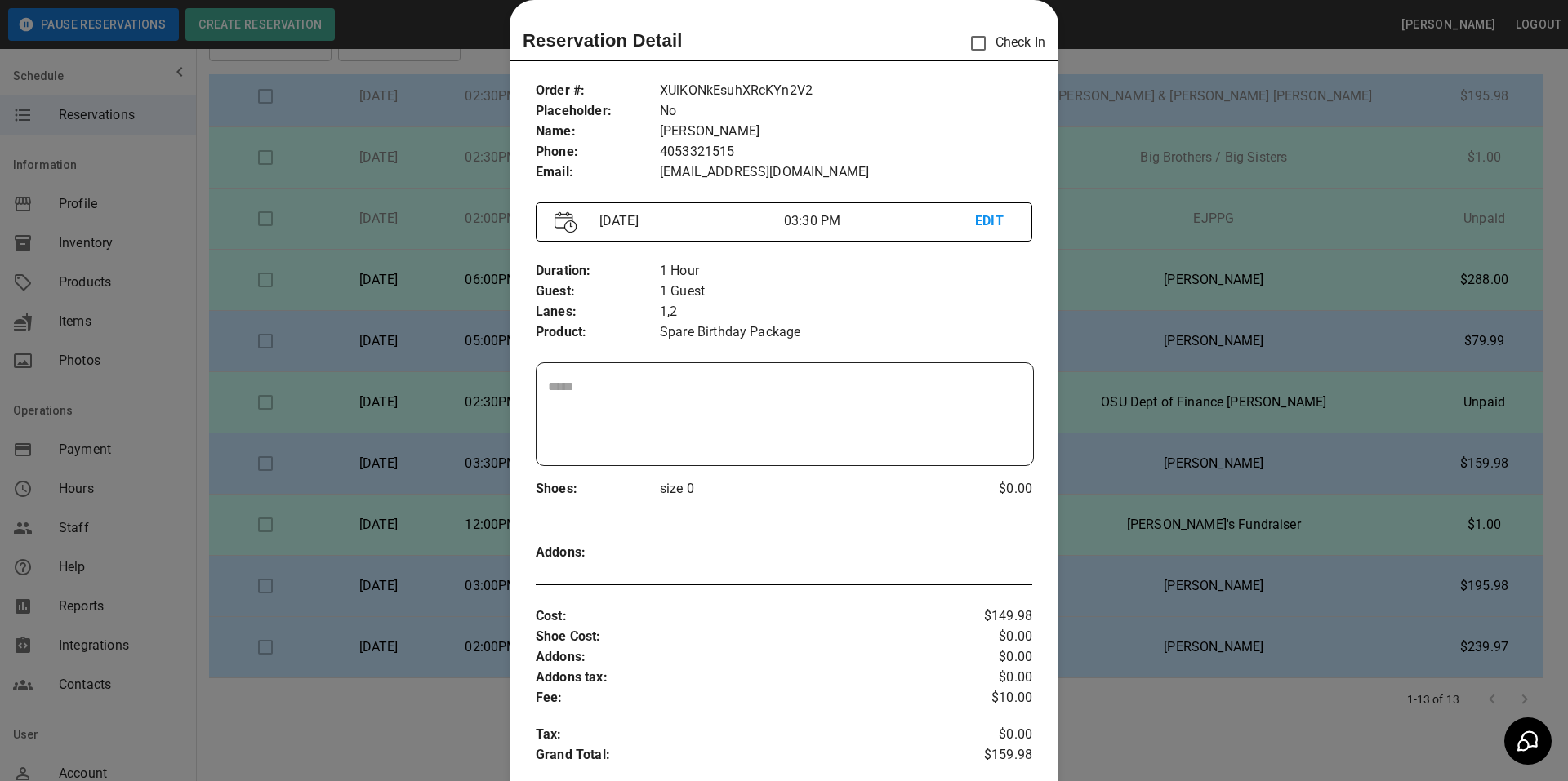
click at [1339, 449] on div at bounding box center [784, 390] width 1568 height 781
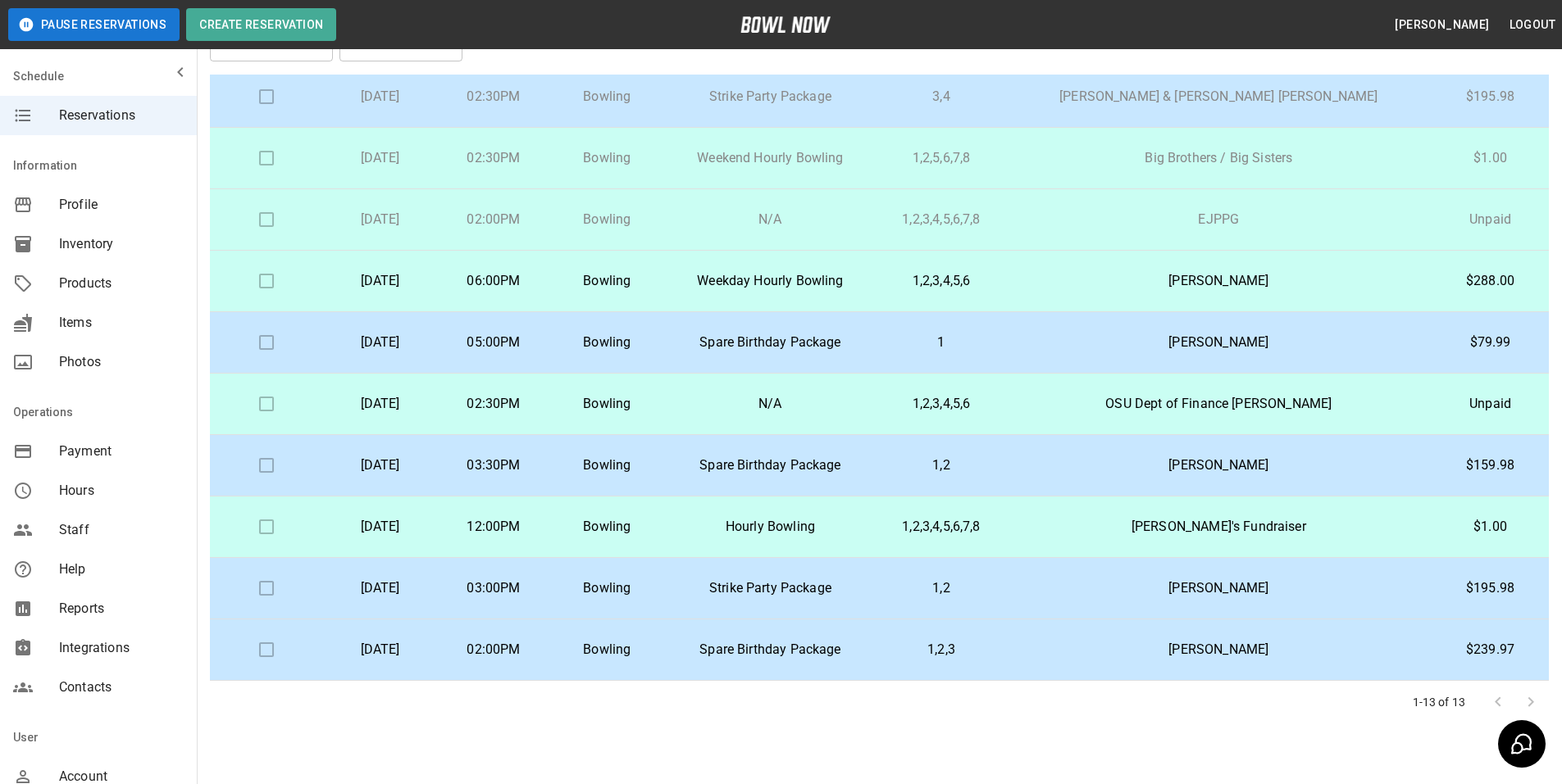
click at [1265, 641] on p "Tim Cermak" at bounding box center [1218, 649] width 399 height 19
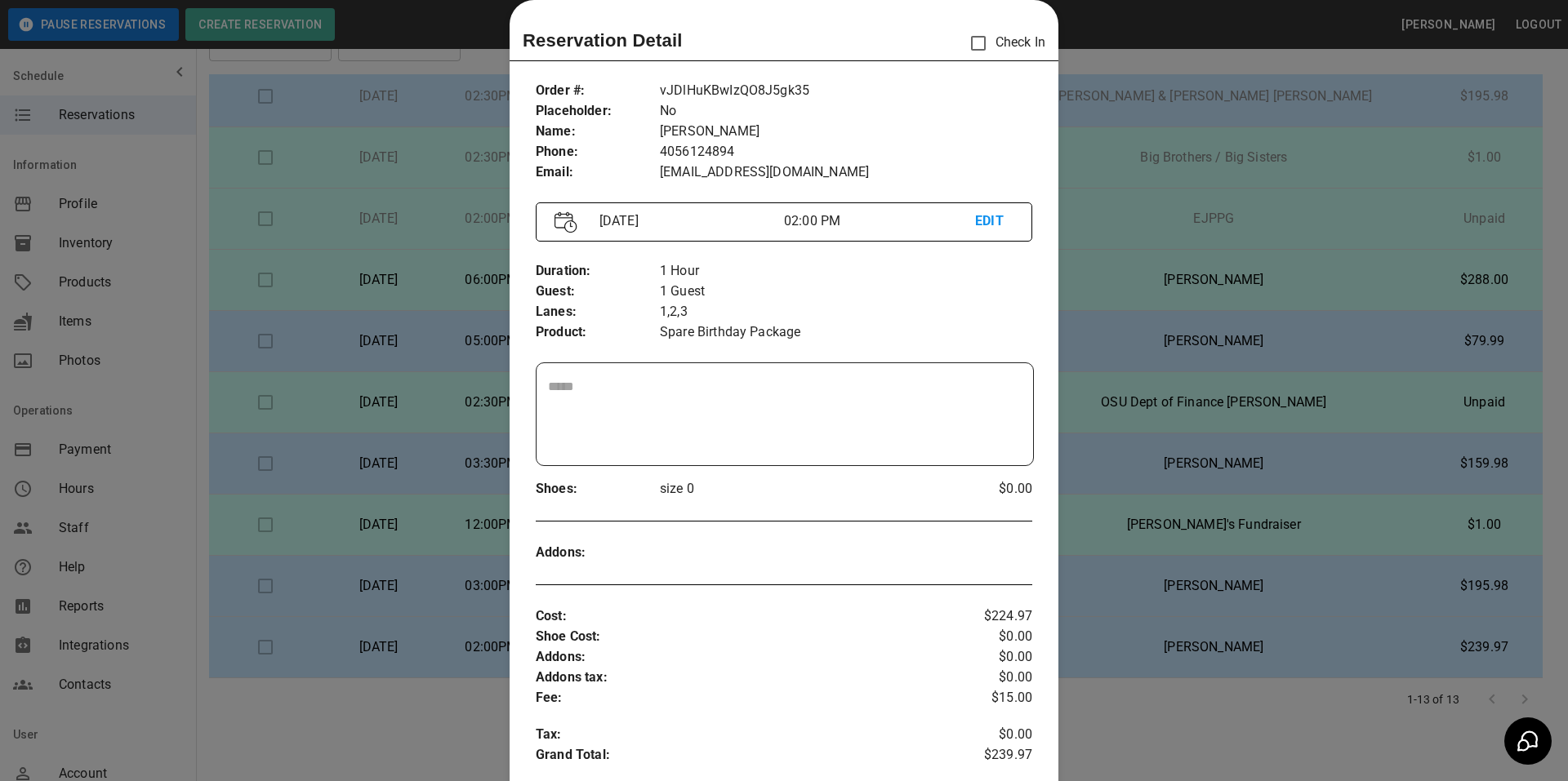
click at [1127, 284] on div at bounding box center [784, 390] width 1568 height 781
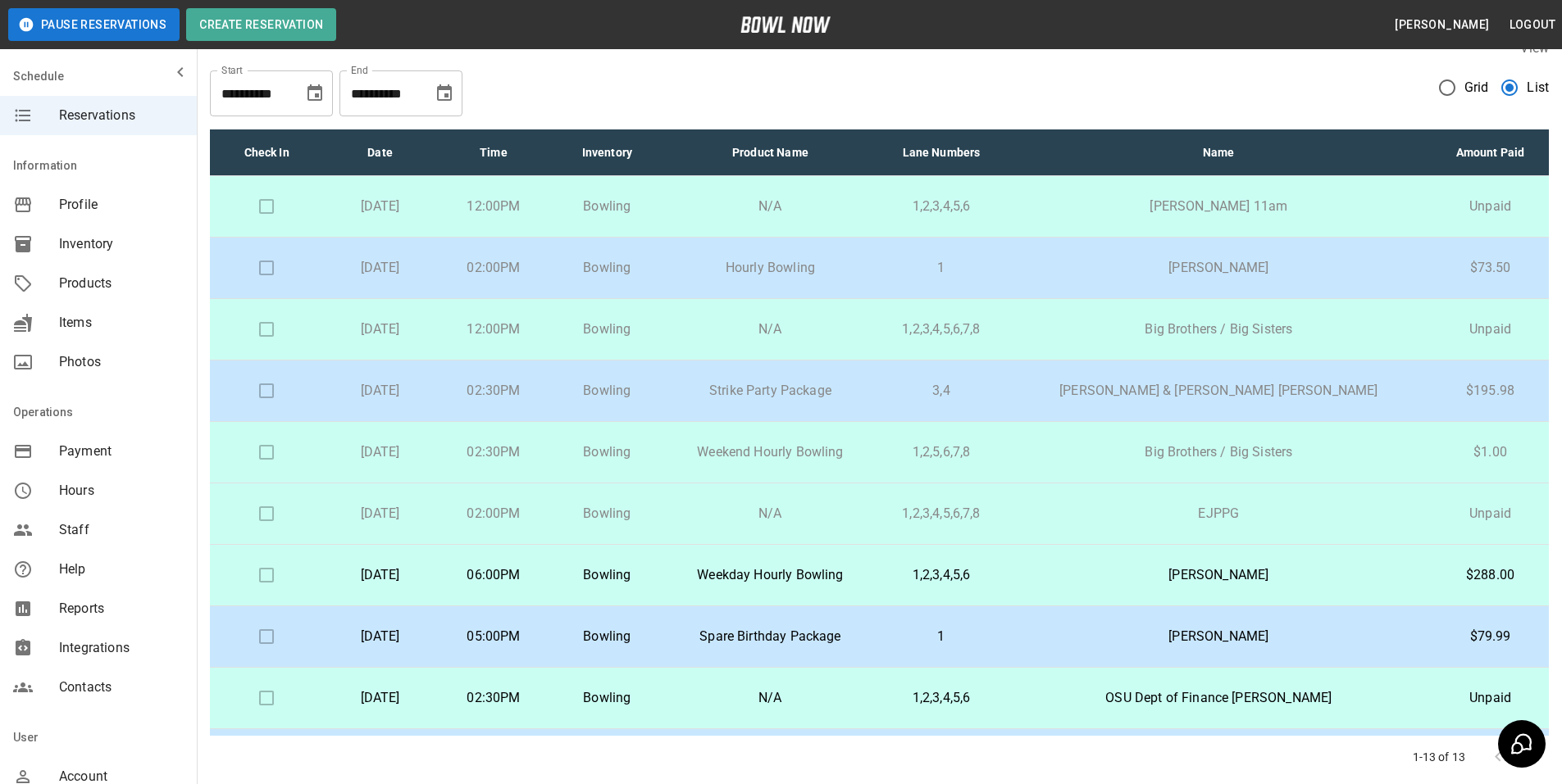
scroll to position [0, 0]
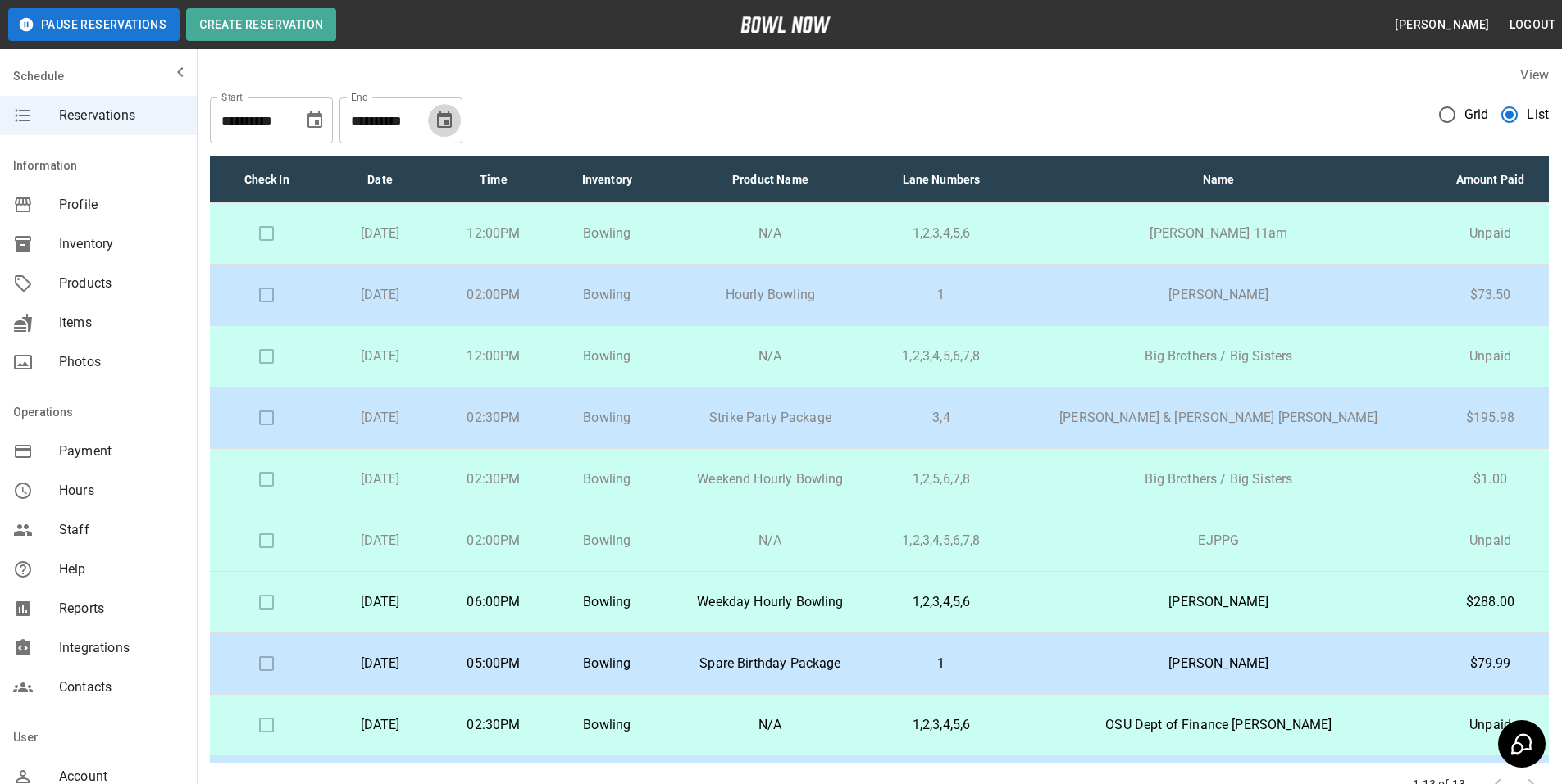
click at [448, 115] on icon "Choose date, selected date is Sep 25, 2025" at bounding box center [444, 119] width 14 height 16
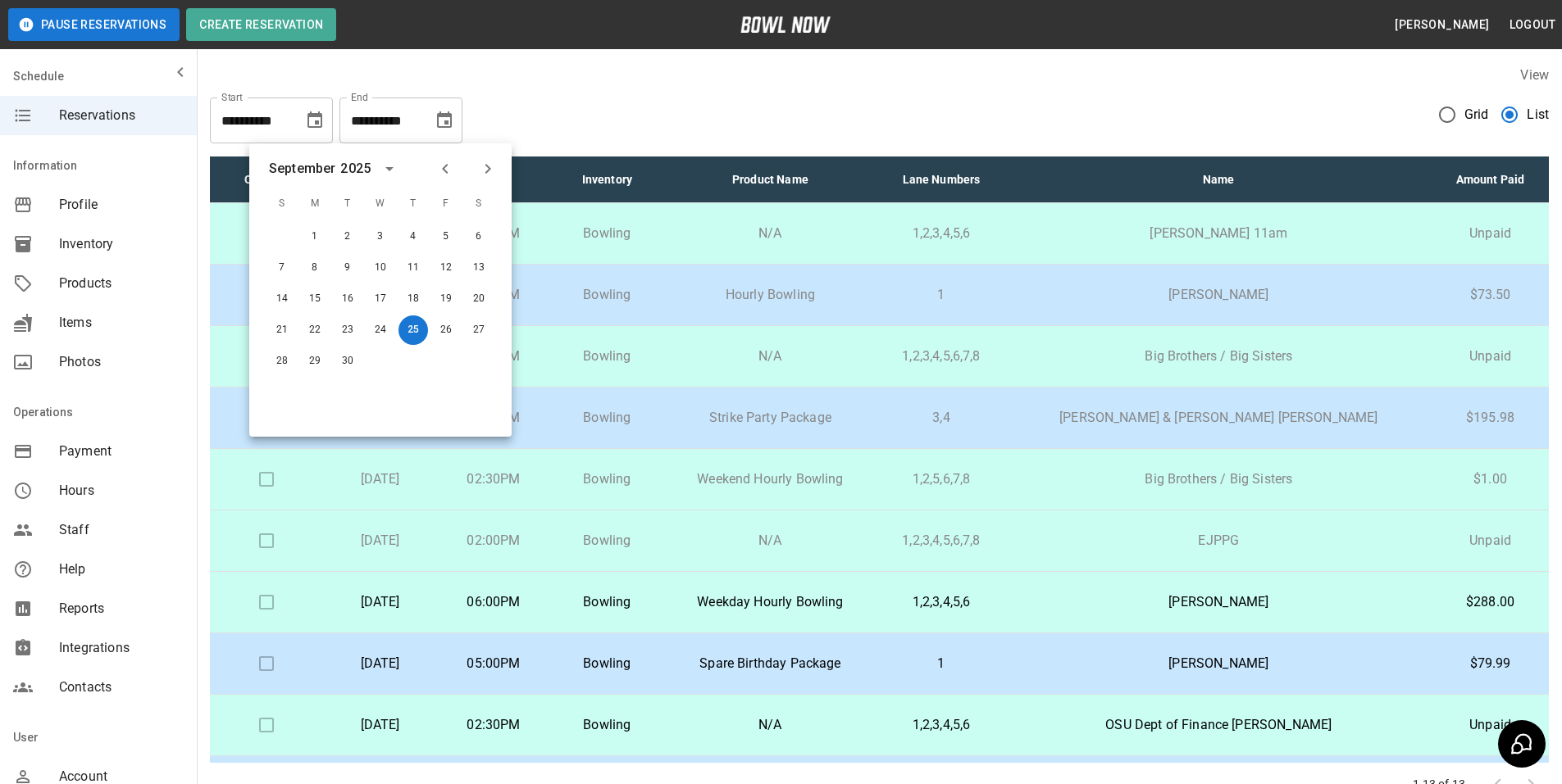
click at [485, 167] on icon "Next month" at bounding box center [488, 168] width 19 height 19
click at [447, 354] on button "31" at bounding box center [446, 361] width 30 height 30
type input "**********"
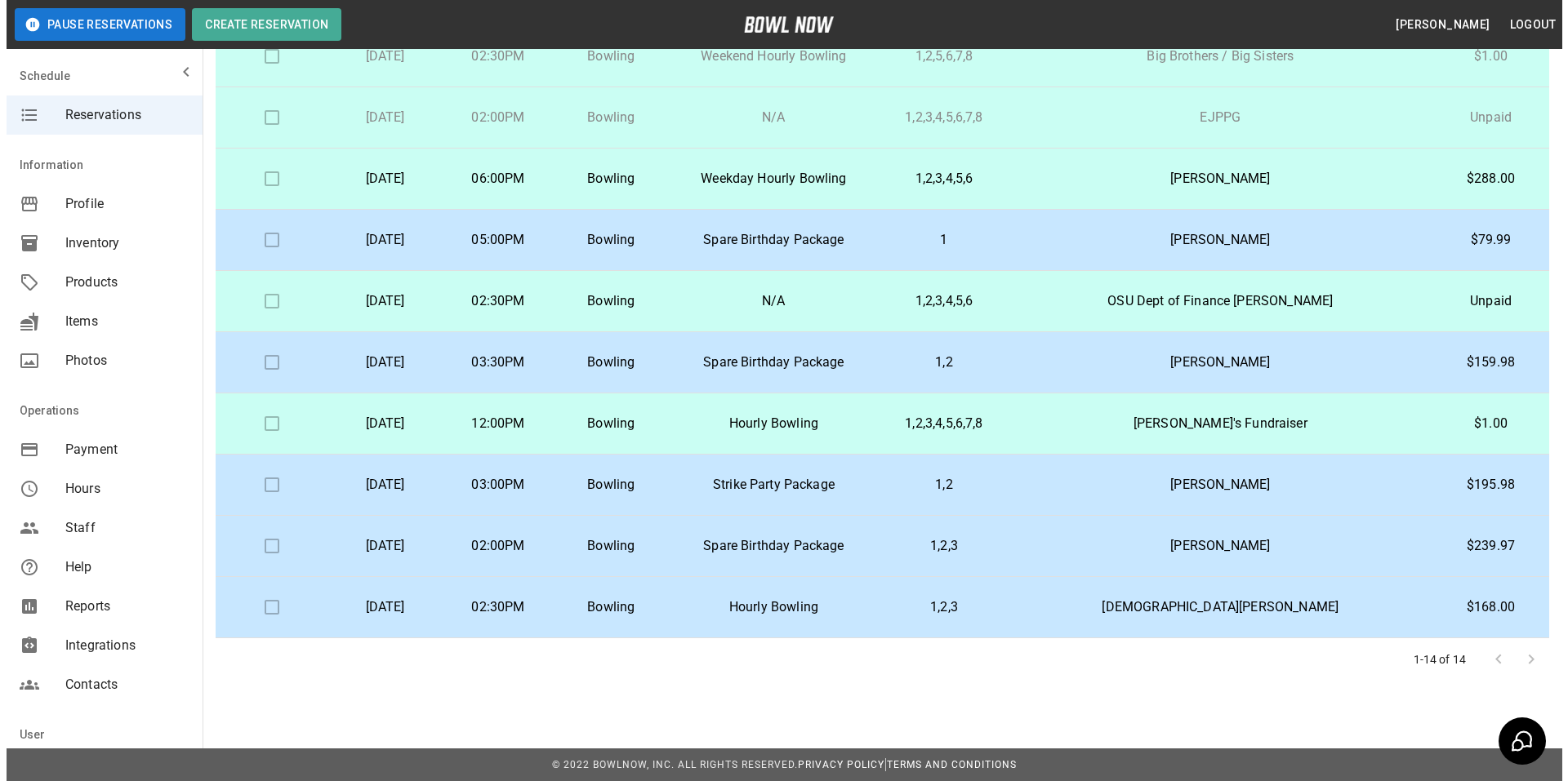
scroll to position [123, 0]
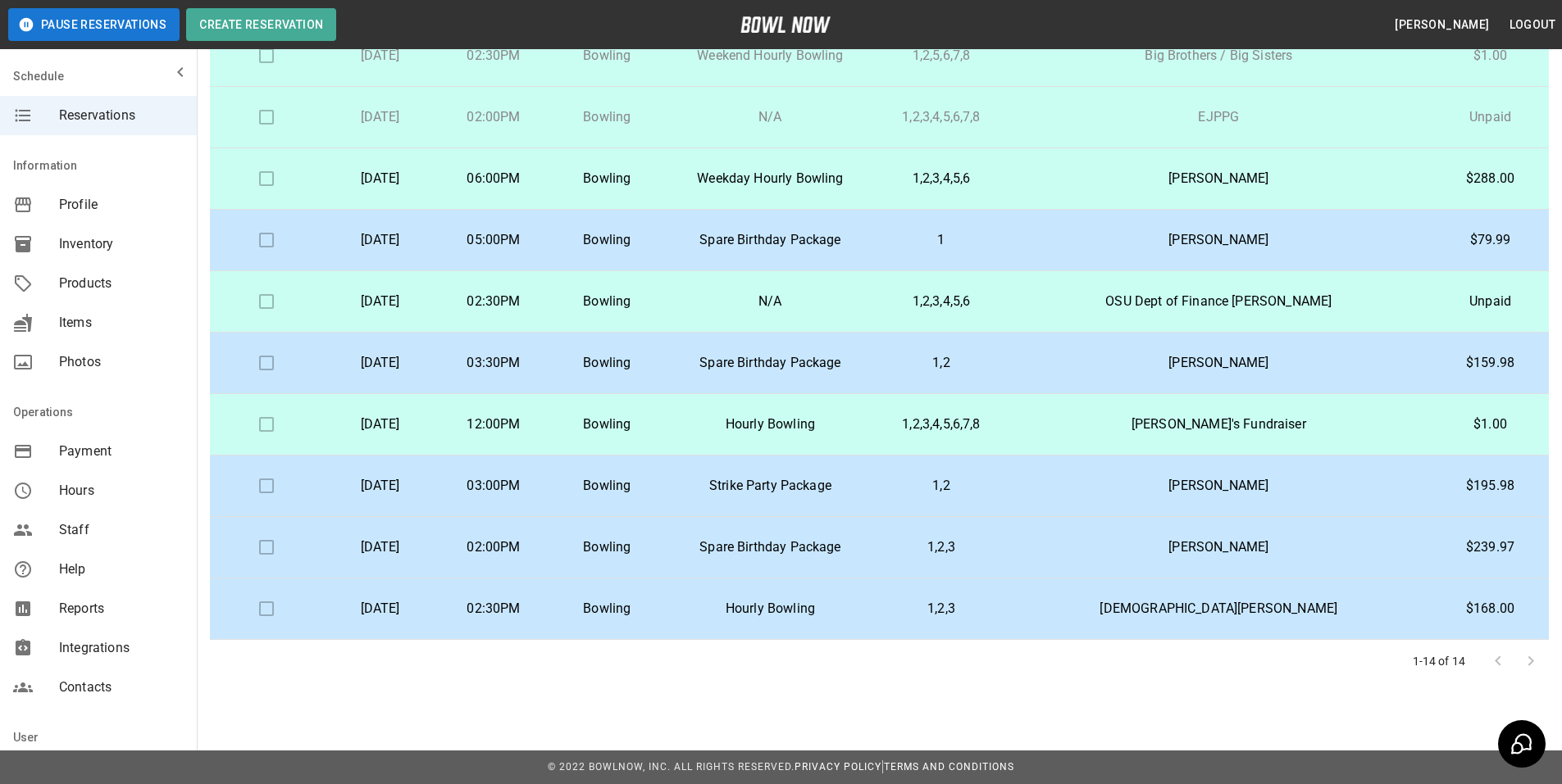
click at [864, 605] on p "Hourly Bowling" at bounding box center [771, 609] width 187 height 19
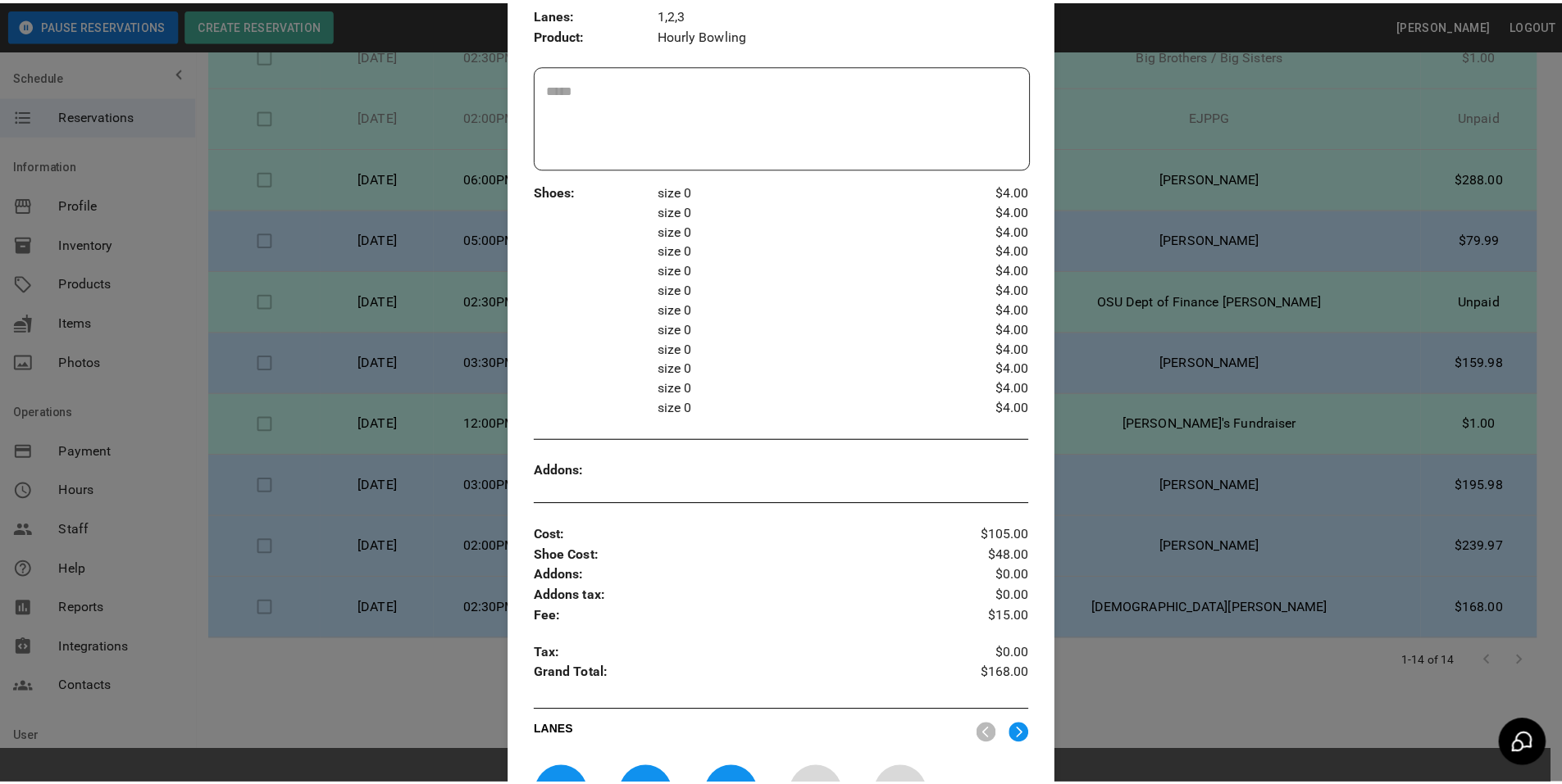
scroll to position [354, 0]
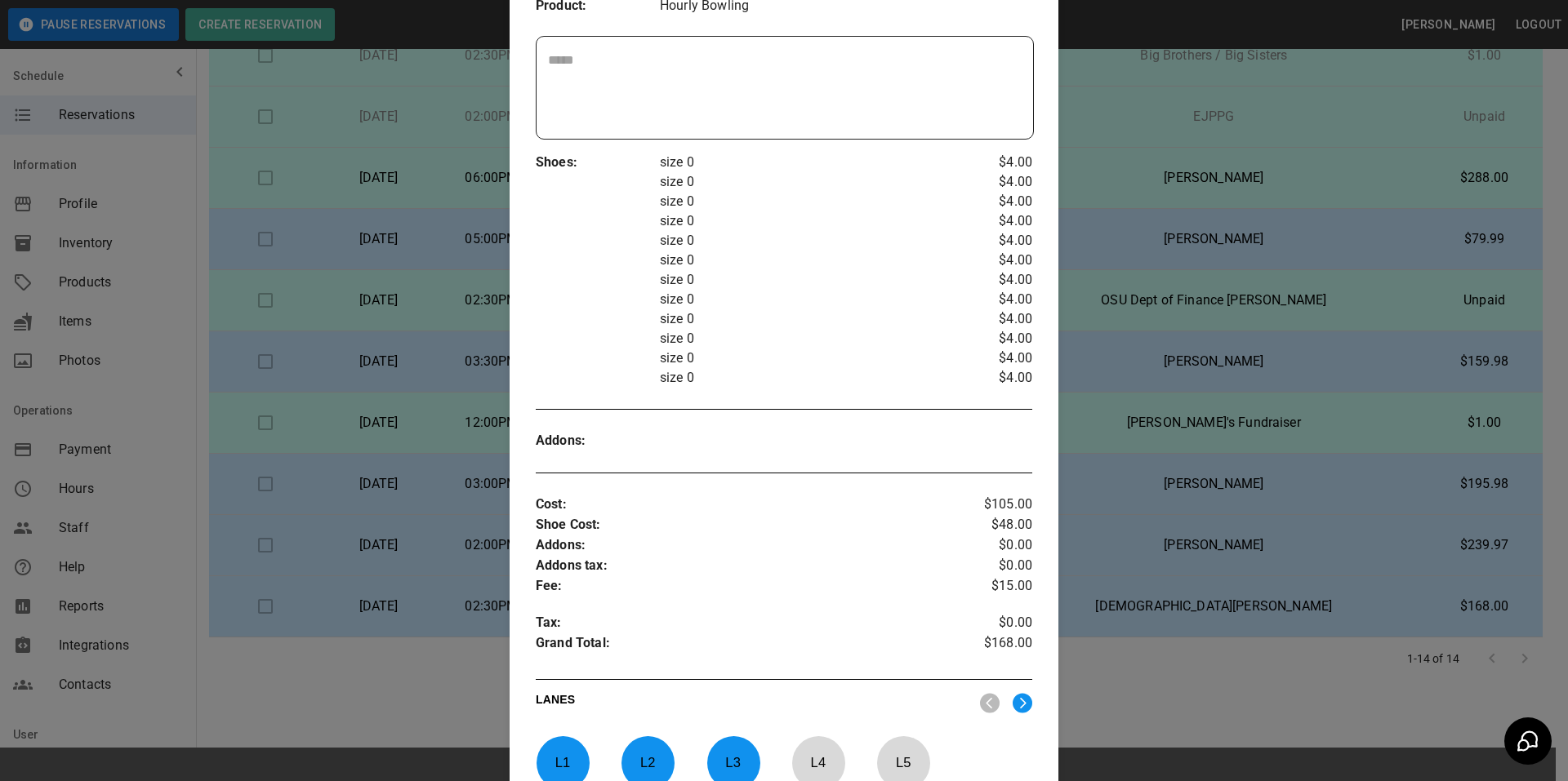
click at [1127, 194] on div at bounding box center [784, 390] width 1568 height 781
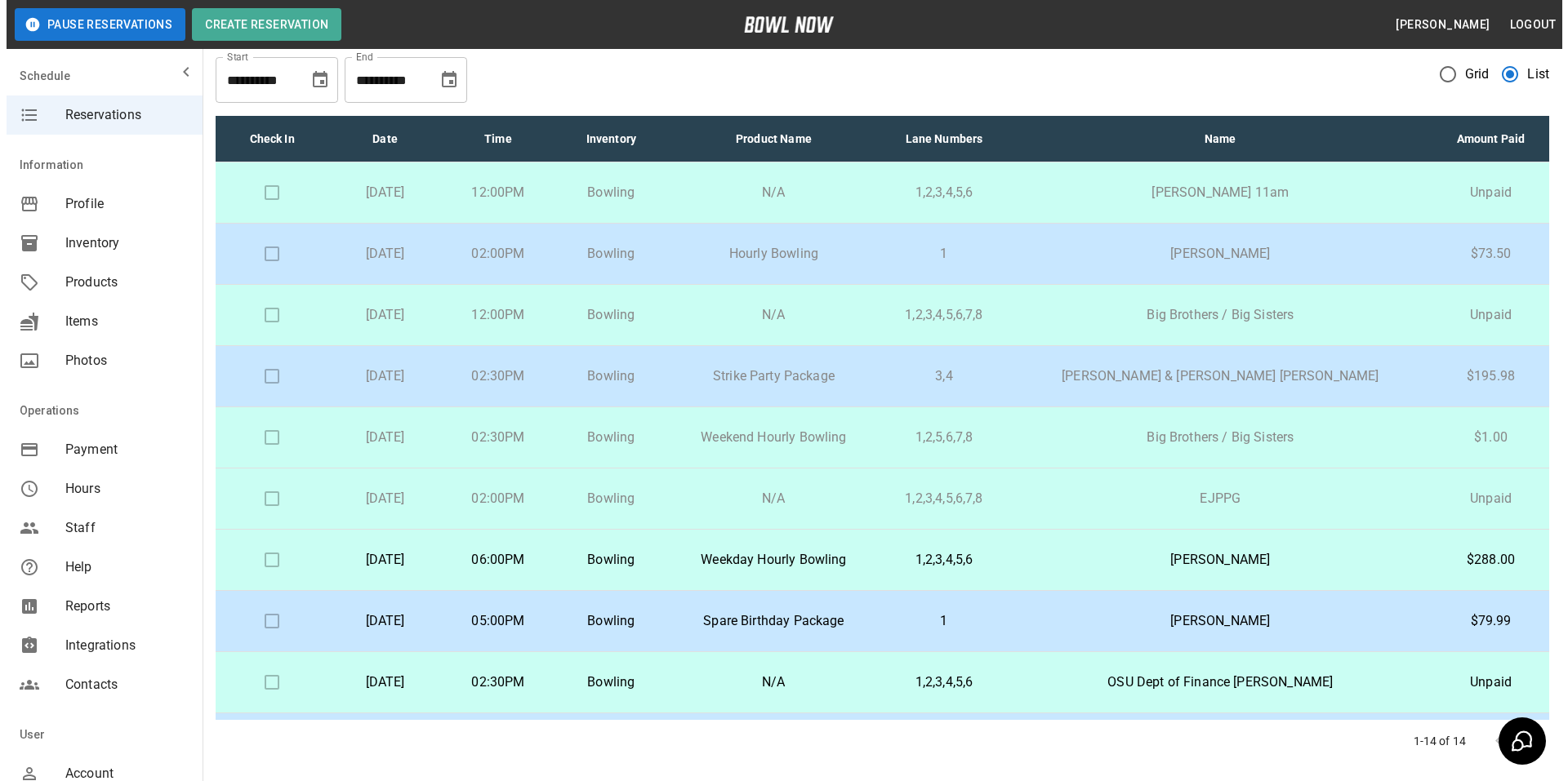
scroll to position [0, 0]
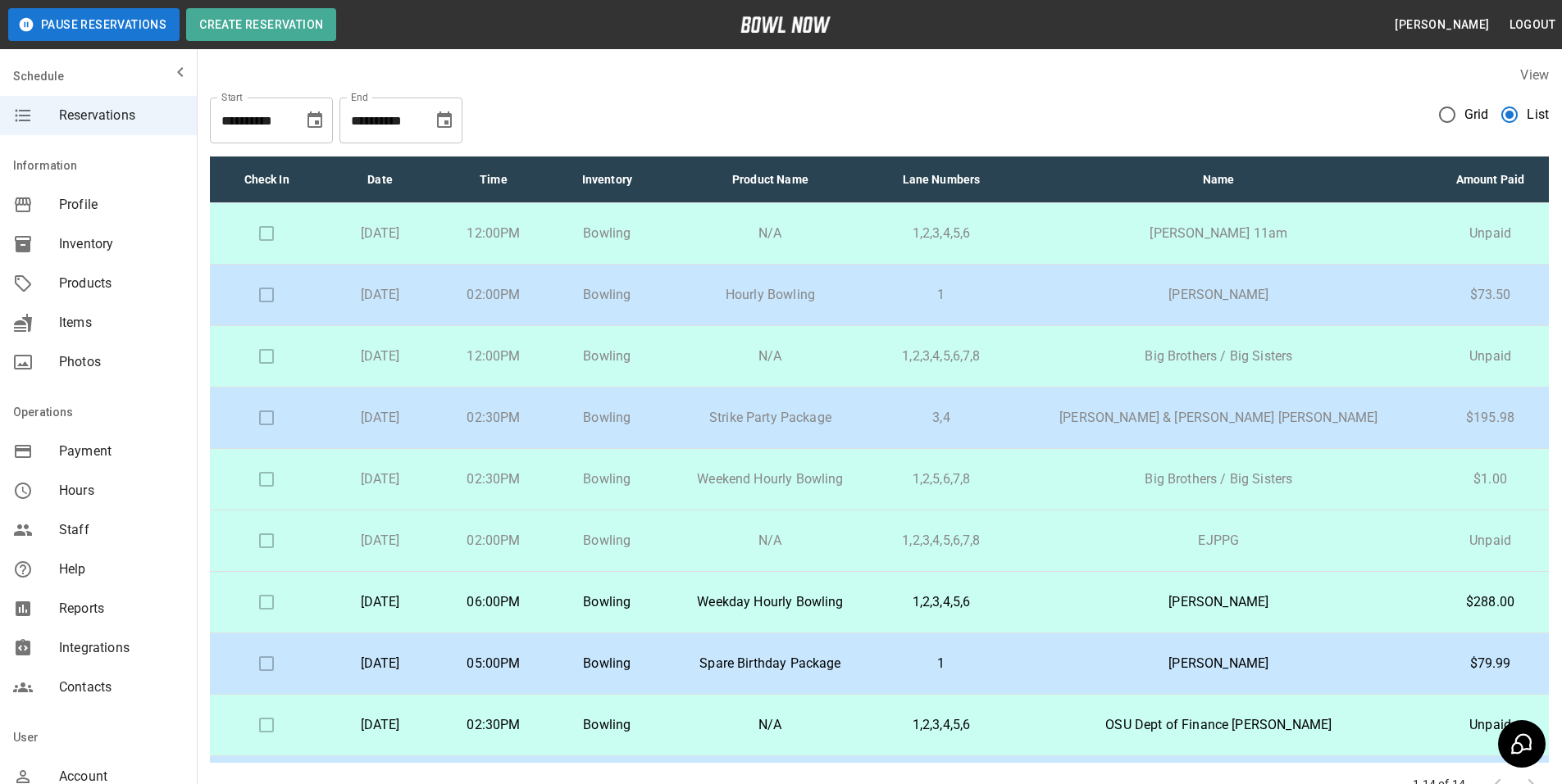
click at [1165, 284] on td "Kit Gurin" at bounding box center [1218, 295] width 425 height 62
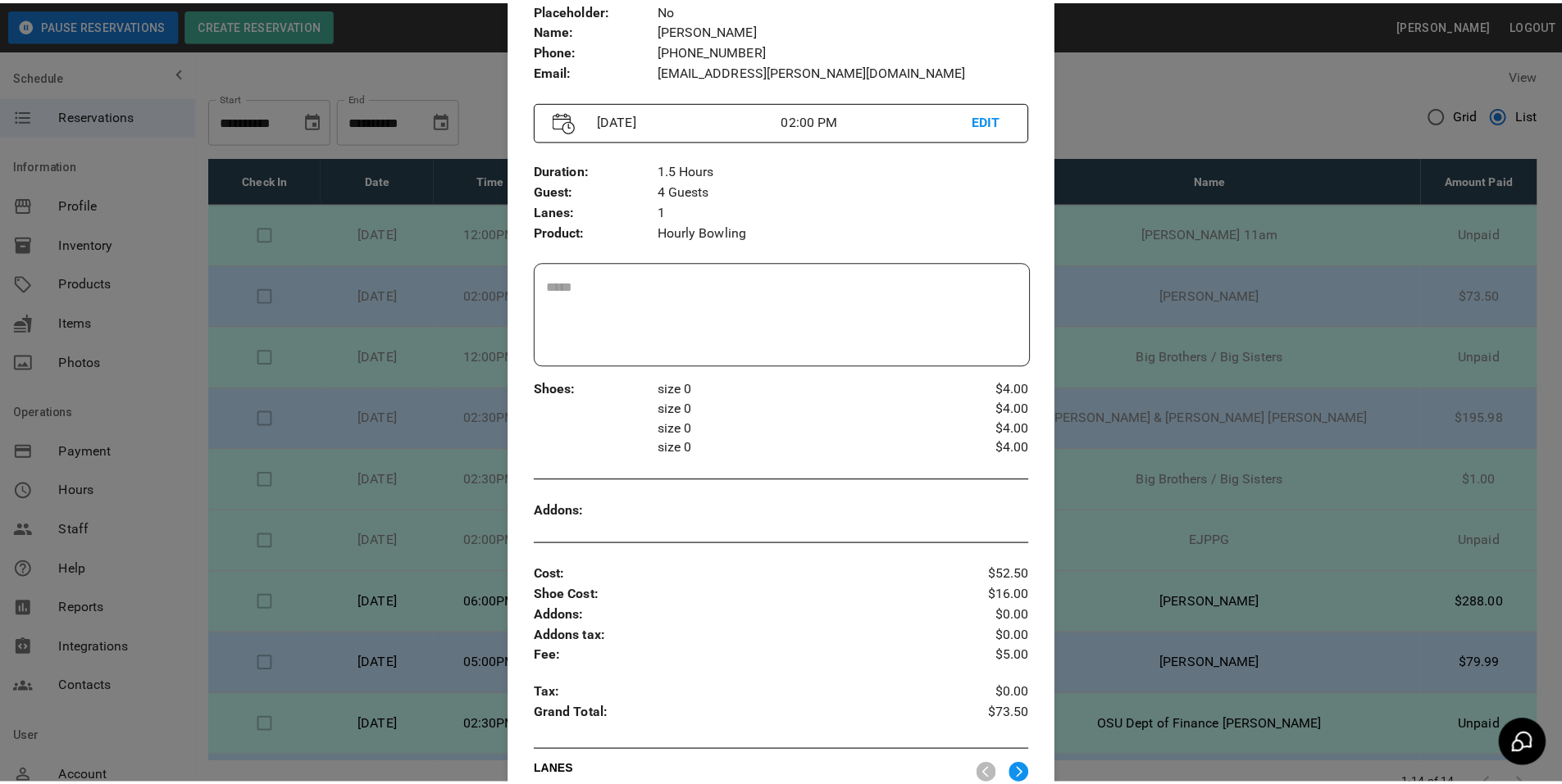
scroll to position [190, 0]
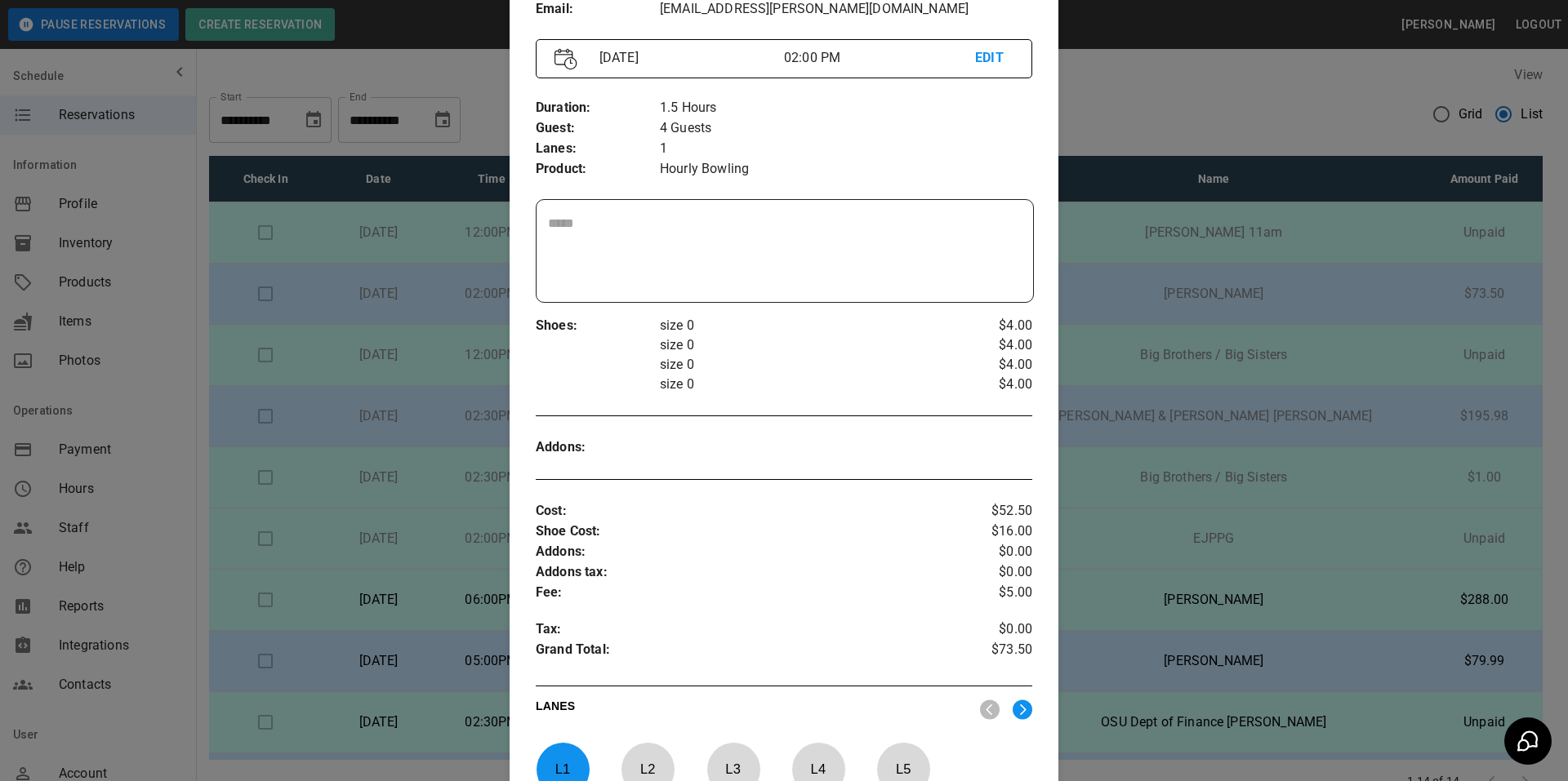
click at [1381, 493] on div at bounding box center [784, 390] width 1568 height 781
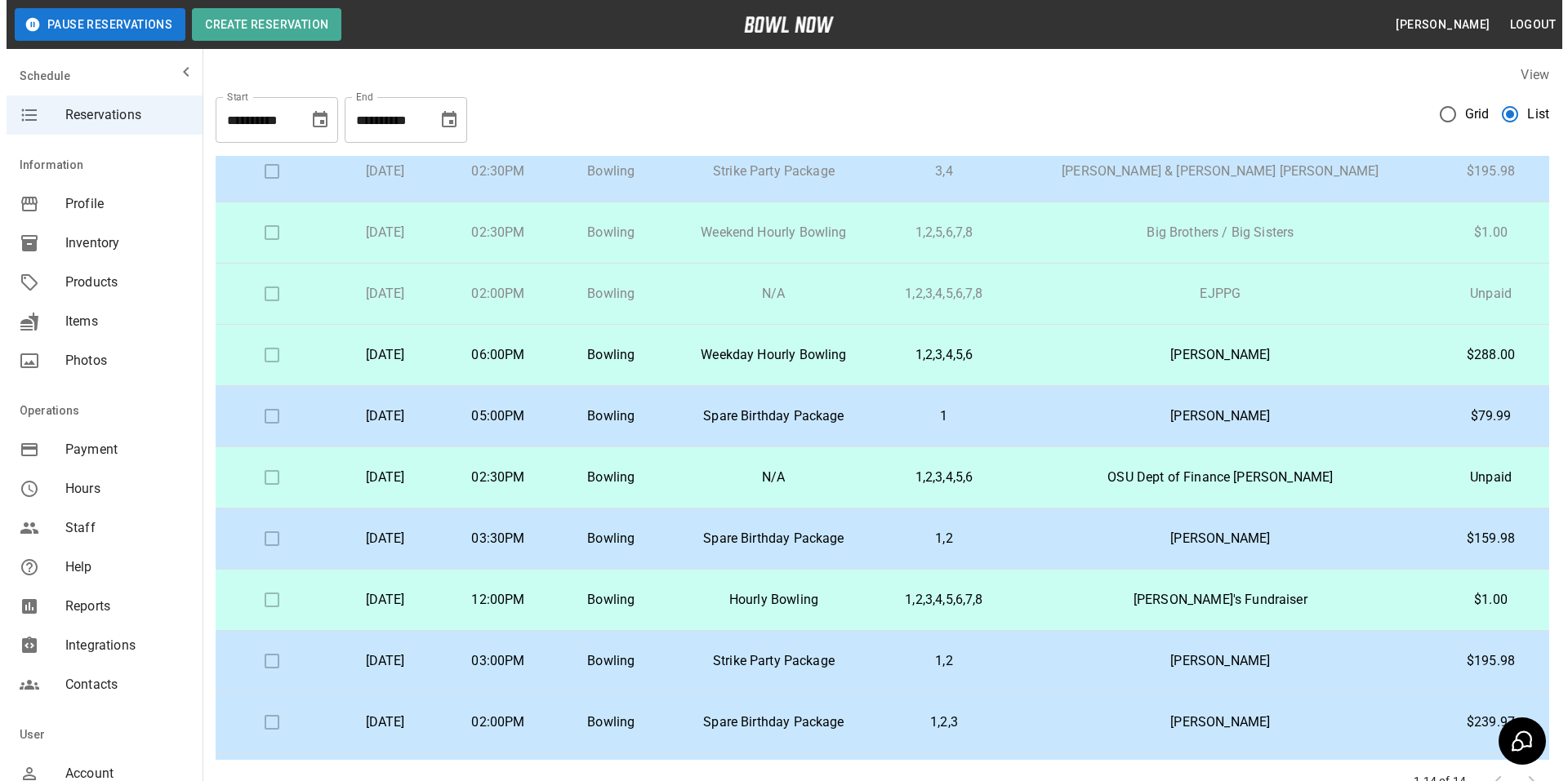
scroll to position [300, 0]
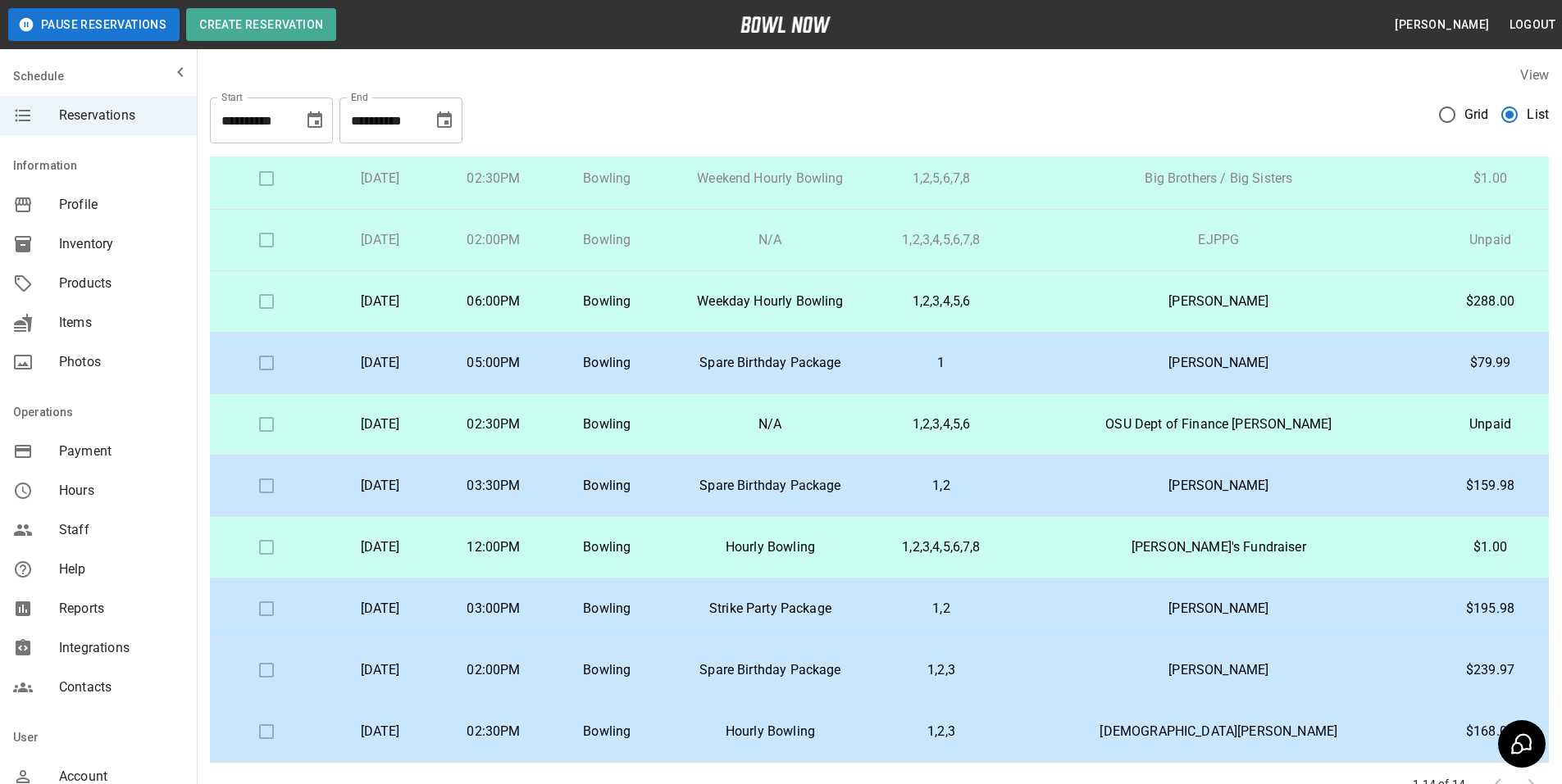
click at [1141, 664] on p "Tim Cermak" at bounding box center [1218, 670] width 399 height 19
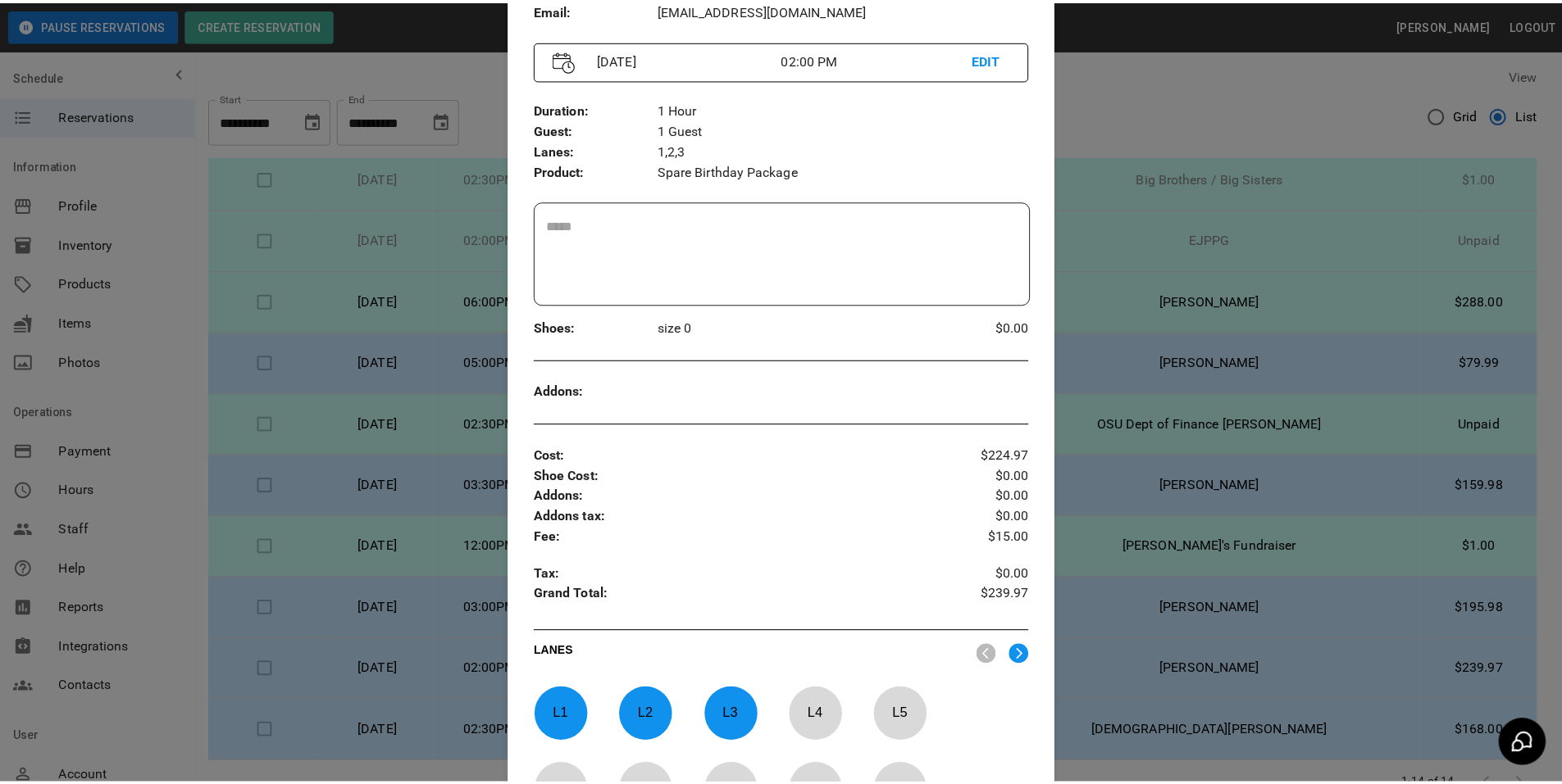
scroll to position [190, 0]
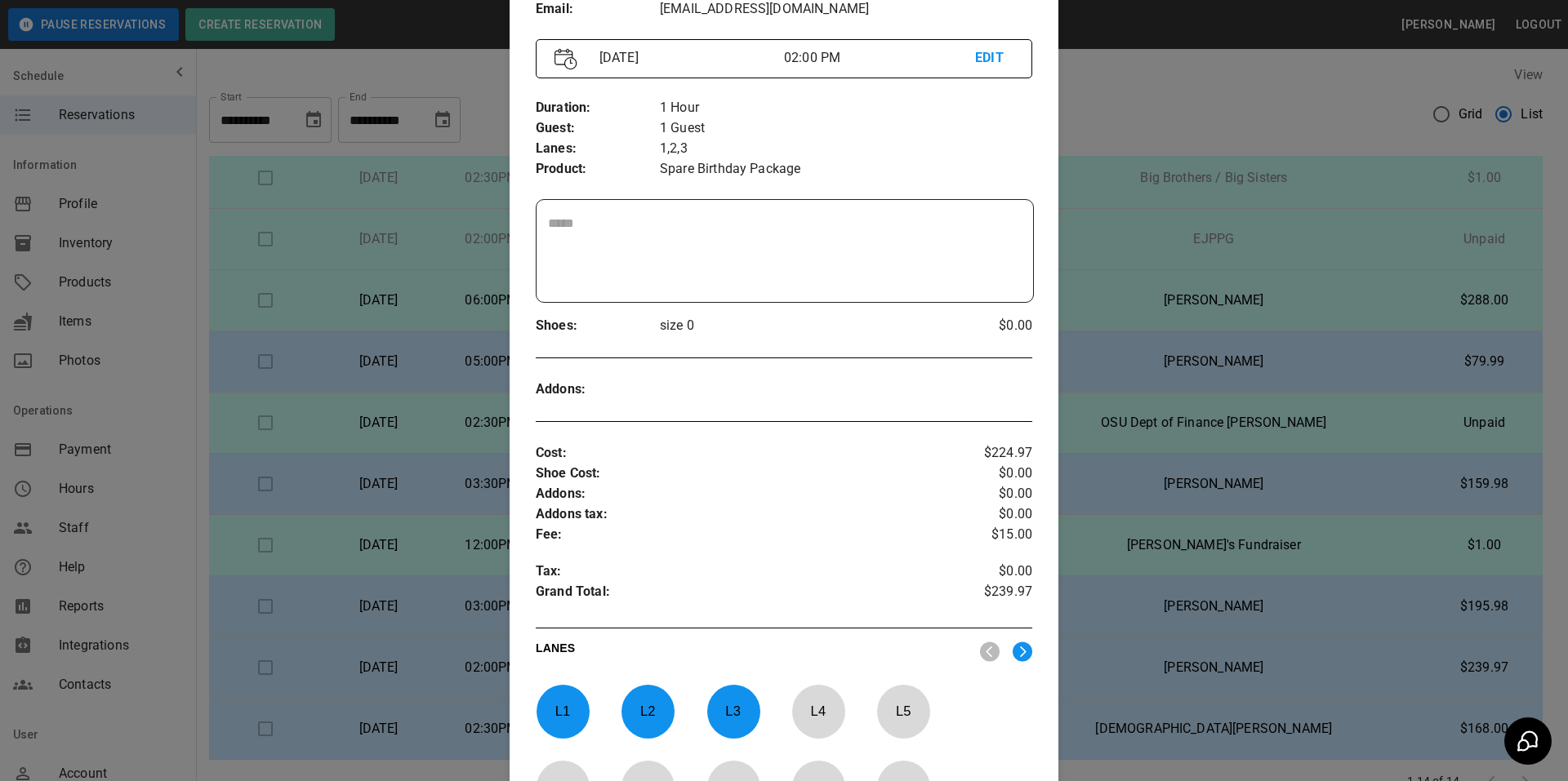
click at [1145, 542] on div at bounding box center [784, 390] width 1568 height 781
